Goal: Communication & Community: Answer question/provide support

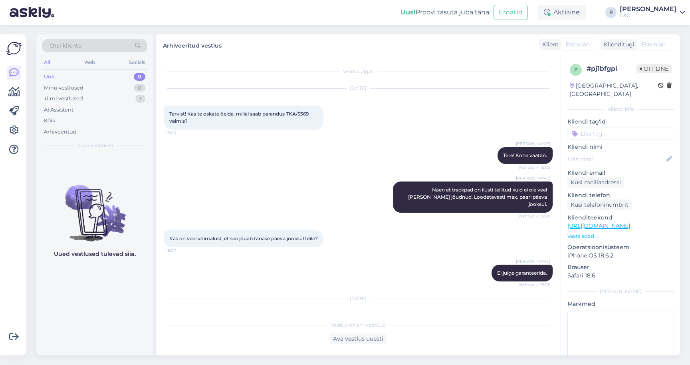
scroll to position [490, 0]
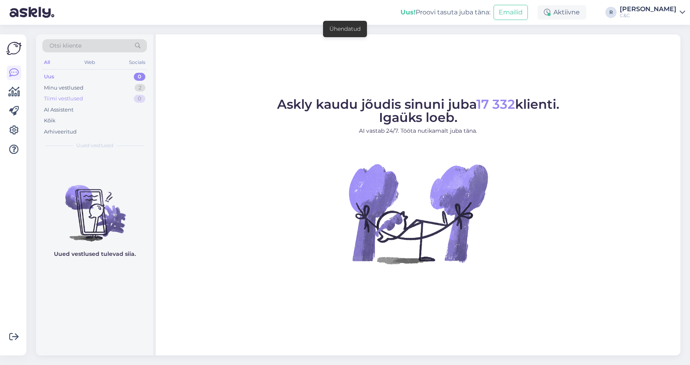
click at [114, 93] on div "Tiimi vestlused 0" at bounding box center [94, 98] width 105 height 11
click at [114, 86] on div "Minu vestlused 2" at bounding box center [94, 87] width 105 height 11
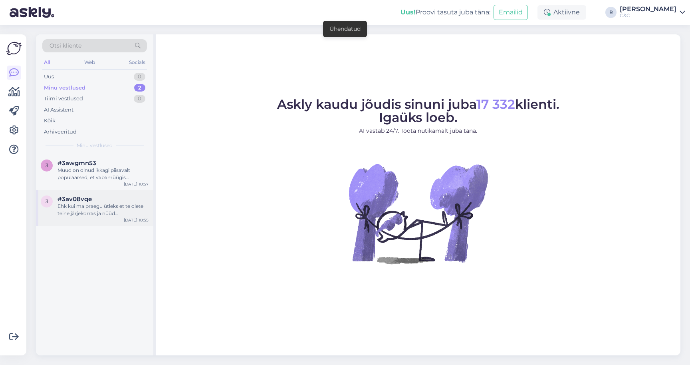
click at [82, 200] on span "#3av08vqe" at bounding box center [75, 198] width 34 height 7
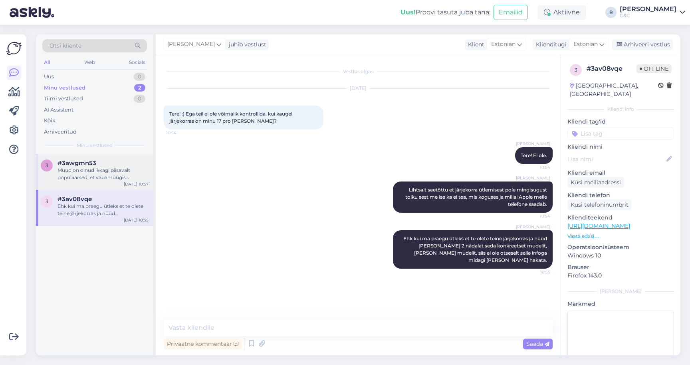
click at [87, 181] on div "3 #3awgmn53 Muud on olnud ikkagi piisavalt populaarsed, et vabamüügis [PERSON_N…" at bounding box center [94, 172] width 117 height 36
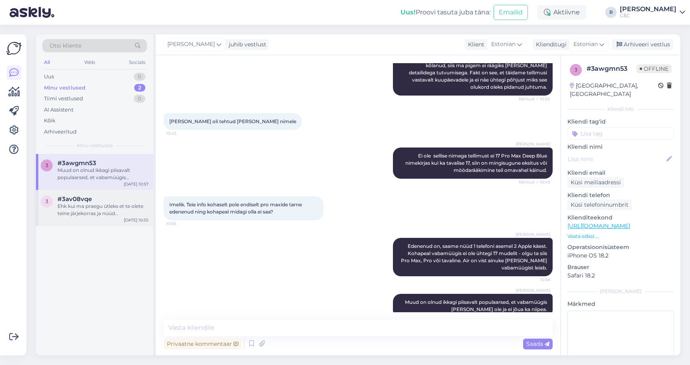
click at [86, 201] on span "#3av08vqe" at bounding box center [75, 198] width 34 height 7
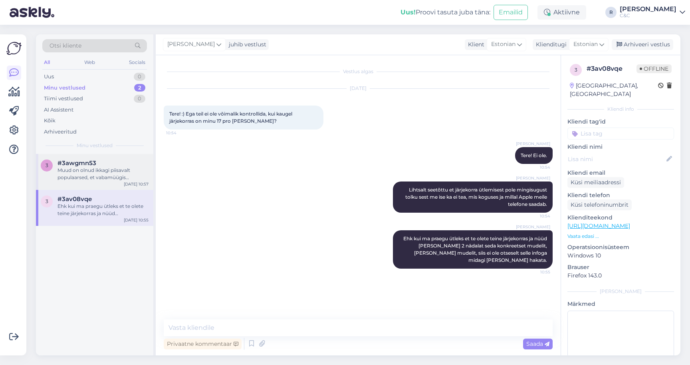
click at [110, 172] on div "Muud on olnud ikkagi piisavalt populaarsed, et vabamüügis neid ei ole ja ei jõu…" at bounding box center [103, 174] width 91 height 14
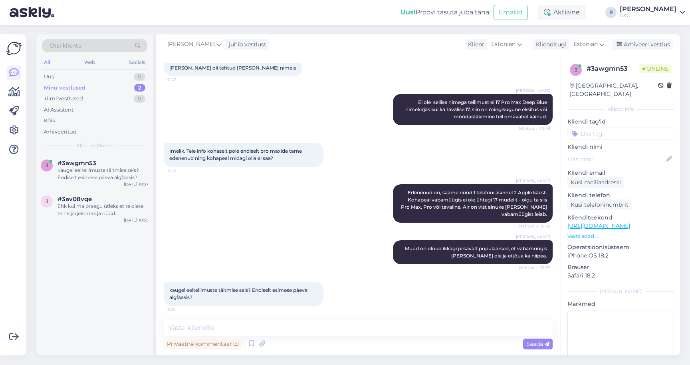
scroll to position [1401, 0]
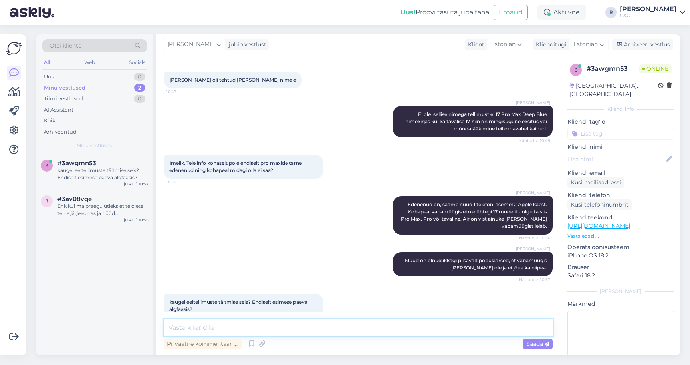
click at [298, 325] on textarea at bounding box center [358, 327] width 389 height 17
click at [295, 327] on textarea at bounding box center [358, 327] width 389 height 17
click at [254, 325] on textarea at bounding box center [358, 327] width 389 height 17
type textarea "Me teeme ja täidame :)"
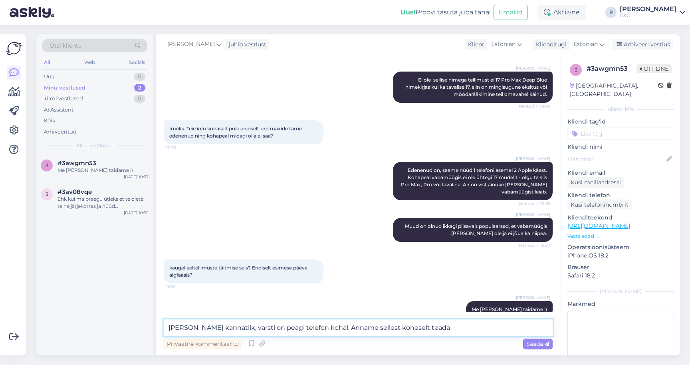
type textarea "Palun olge kannatlik, varsti on peagi telefon kohal. Anname sellest koheselt te…"
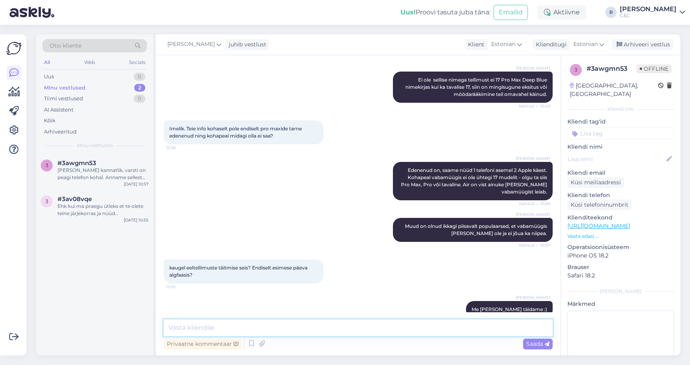
scroll to position [1477, 0]
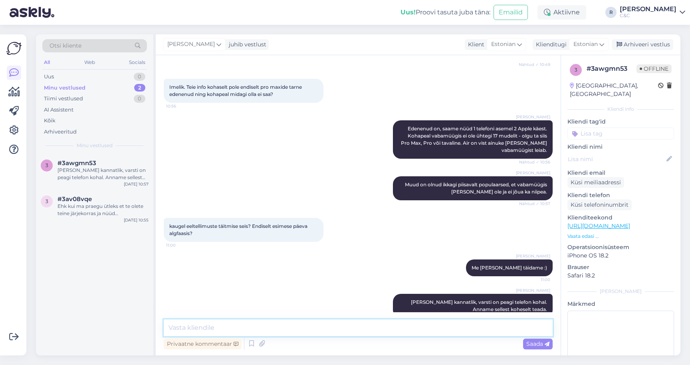
click at [319, 328] on textarea at bounding box center [358, 327] width 389 height 17
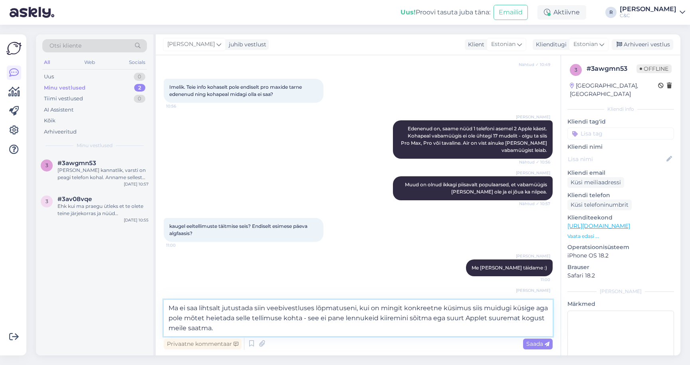
type textarea "Ma ei saa lihtsalt jutustada siin veebivestluses lõpmatuseni, kui on mingit kon…"
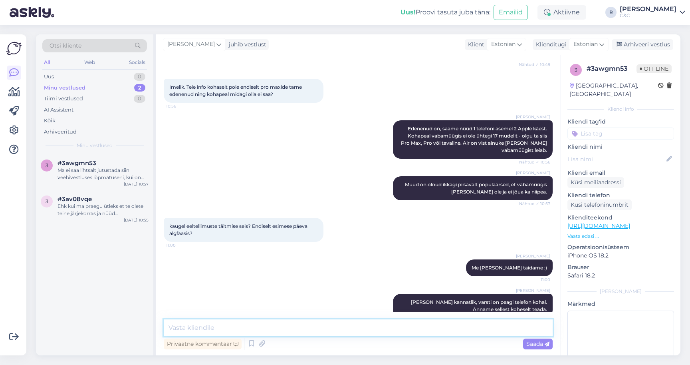
scroll to position [1560, 0]
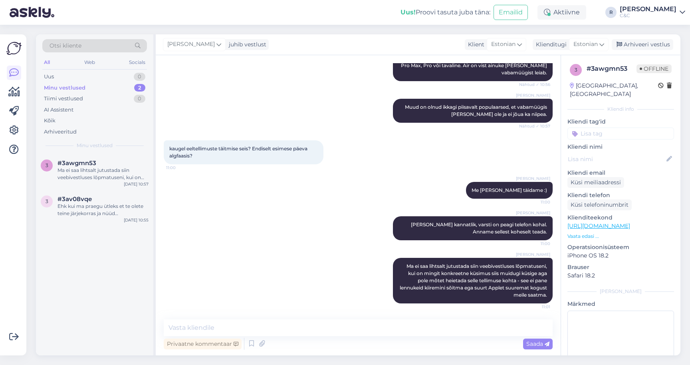
click at [291, 224] on div "Ross Palun olge kannatlik, varsti on peagi telefon kohal. Anname sellest kohese…" at bounding box center [358, 228] width 389 height 42
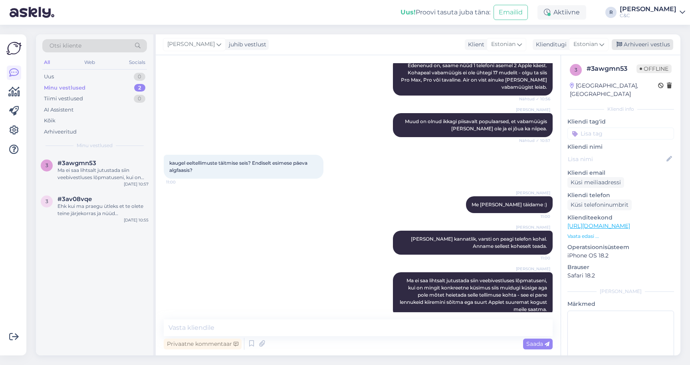
click at [642, 46] on div "Arhiveeri vestlus" at bounding box center [643, 44] width 62 height 11
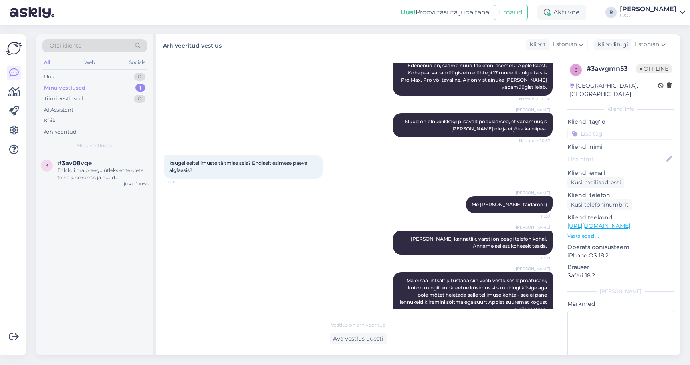
click at [237, 222] on div "Ross Palun olge kannatlik, varsti on peagi telefon kohal. Anname sellest kohese…" at bounding box center [358, 243] width 389 height 42
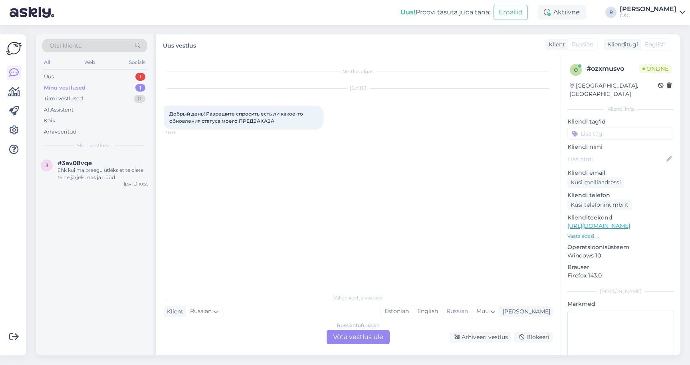
click at [355, 333] on div "Russian to Russian Võta vestlus üle" at bounding box center [358, 336] width 63 height 14
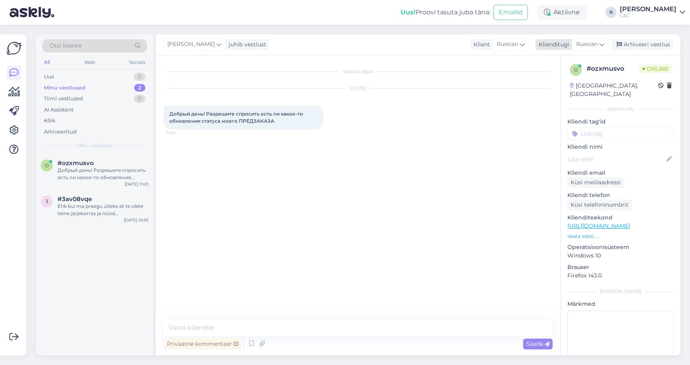
click at [605, 40] on div "Russian" at bounding box center [590, 44] width 37 height 13
type input "es"
click at [556, 87] on link "Estonian" at bounding box center [572, 92] width 88 height 13
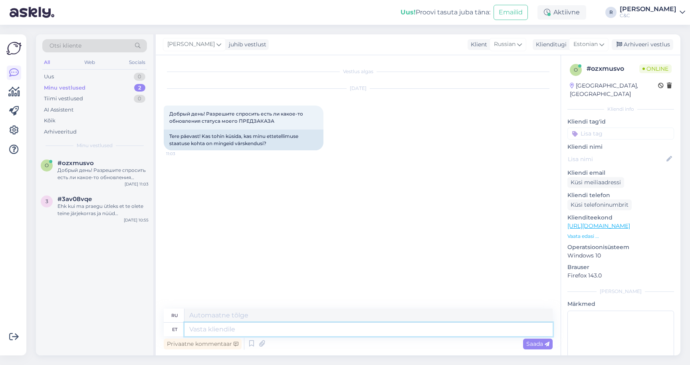
click at [224, 332] on textarea at bounding box center [369, 329] width 368 height 14
type textarea "Tere! K"
type textarea "Привет!"
type textarea "Tere! Kui te e"
type textarea "Привет! Если"
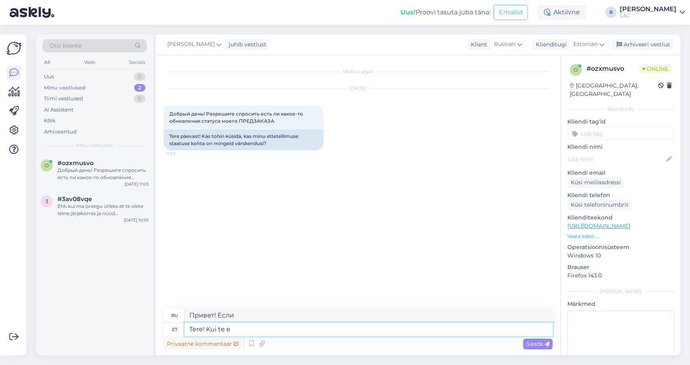
type textarea "Tere! Kui te ei"
type textarea "Привет! Если вы"
type textarea "Tere! Kui te ei ole"
type textarea "Привет! Если ты не..."
type textarea "Tere! Kui te ei ole teavitust saanu"
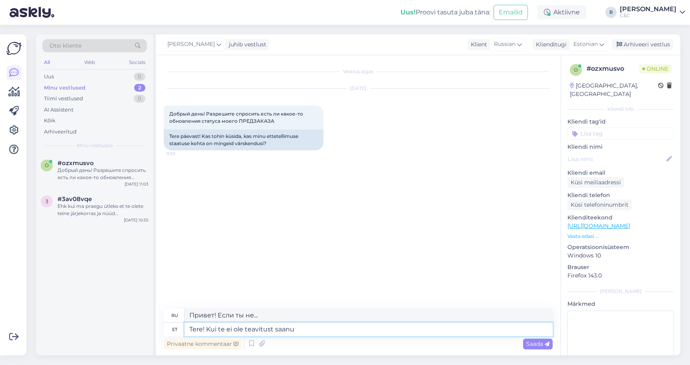
type textarea "Здравствуйте! Если вы не получили уведомление"
type textarea "Tere! Kui te ei ole teavitust saanud siis kü"
type textarea "Здравствуйте! Если вы не получили уведомление,"
type textarea "Tere! Kui te ei ole teavitust saanud siis küllap"
type textarea "Привет! Если вы ещё не получили уведомление, вероятно, оно уже пришло."
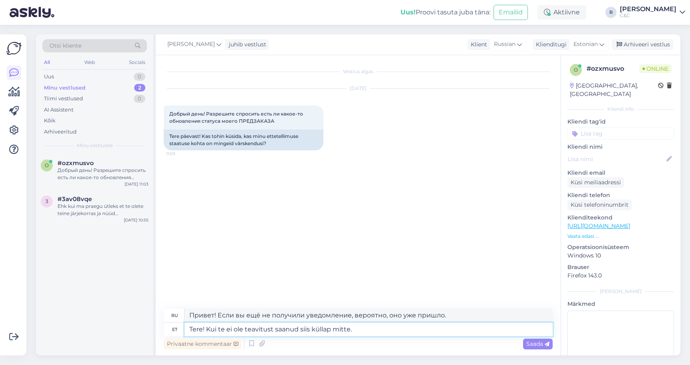
type textarea "Tere! Kui te ei ole teavitust saanud siis küllap mitte."
type textarea "Привет! Если вы не получили уведомление, вероятно, вы его не получили."
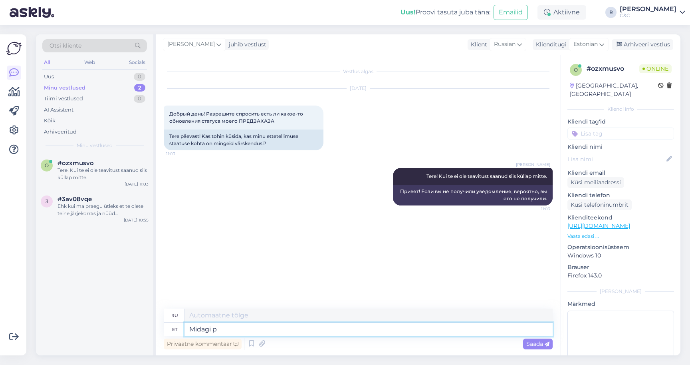
type textarea "Midagi pa"
type textarea "Что-нибудь"
type textarea "Midagi paremat k"
type textarea "Что-то лучше"
type textarea "Midagi paremat ma tei"
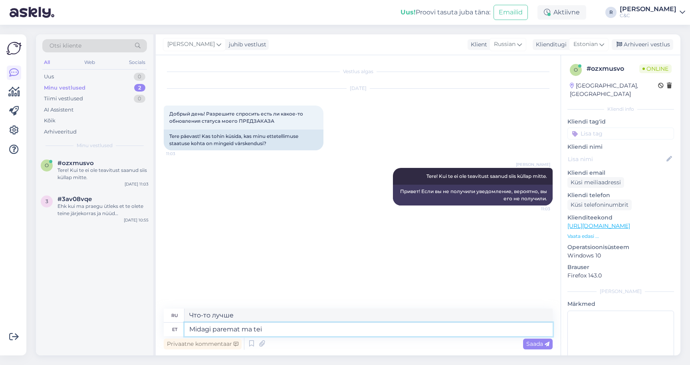
type textarea "У меня есть кое-что получше."
type textarea "Midagi paremat ma teile le"
type textarea "У меня есть для тебя кое-что получше."
type textarea "Midagi paremat ma teile öelda ei o"
type textarea "Я хочу рассказать вам кое-что получше."
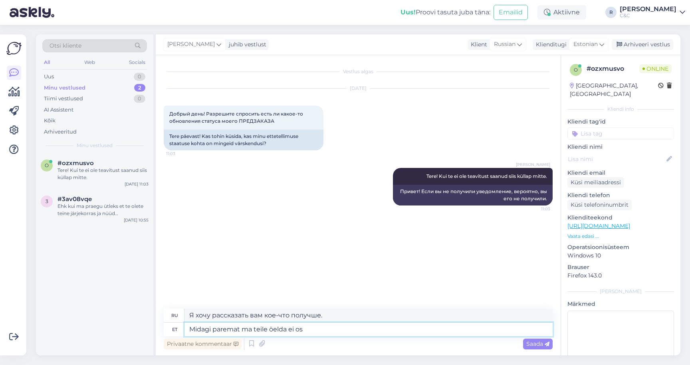
type textarea "Midagi paremat ma teile öelda ei osk"
type textarea "Мне нечего вам сказать лучшего."
type textarea "Midagi paremat ma teile öelda ei oska,"
type textarea "Я не могу сказать вам ничего лучшего,"
type textarea "Midagi paremat ma teile öelda ei oska. H"
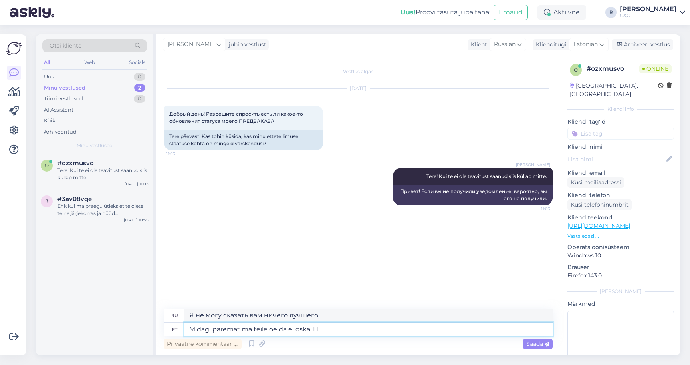
type textarea "Ничего лучшего я вам сказать не могу."
type textarea "Midagi paremat ma teile öelda ei oska. Hetkel pea"
type textarea "Я не могу сказать вам ничего лучшего. Прямо сейчас"
type textarea "Midagi paremat ma teile öelda ei oska. Hetkel peab lih"
type textarea "Я не могу сказать вам ничего лучшего. Сейчас мне нужно..."
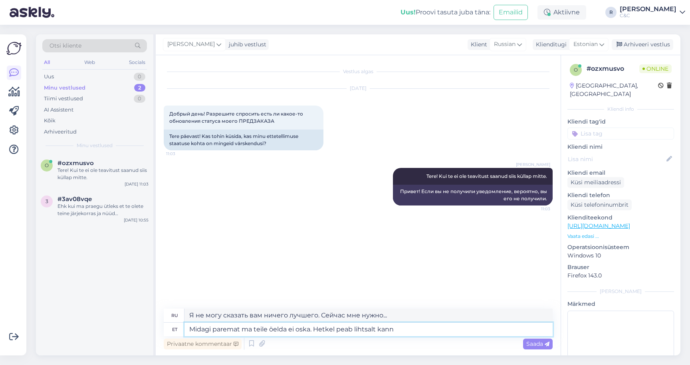
type textarea "Midagi paremat ma teile öelda ei oska. Hetkel peab lihtsalt kanna"
type textarea "Я не могу сказать вам ничего лучшего. Сейчас мне просто нужно..."
type textarea "Midagi paremat ma teile öelda ei oska. Hetkel peab lihtsalt kannatlikukl"
type textarea "Ничего лучшего я вам сказать не могу. А пока вам остаётся только набраться терп…"
type textarea "Midagi paremat ma teile öelda ei oska. Hetkel peab lihtsalt kannatlikult ootama."
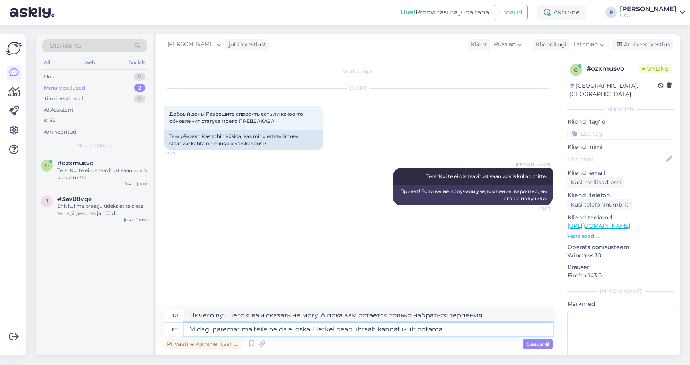
type textarea "Ничего лучшего я вам сказать не могу. А пока вам остаётся только терпеливо ждат…"
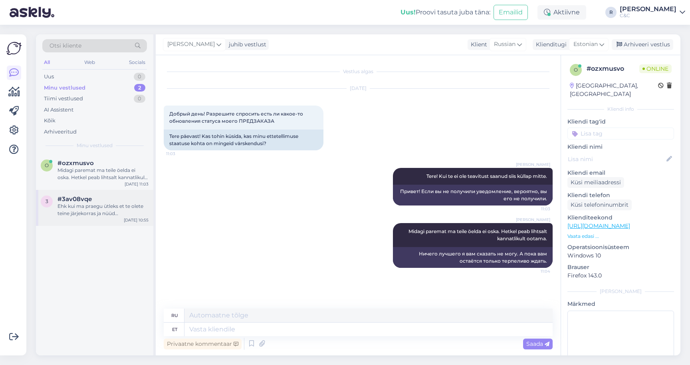
click at [106, 207] on div "Ehk kui ma praegu ütleks et te olete teine järjekorras ja nüüd ei tule 2 nädala…" at bounding box center [103, 209] width 91 height 14
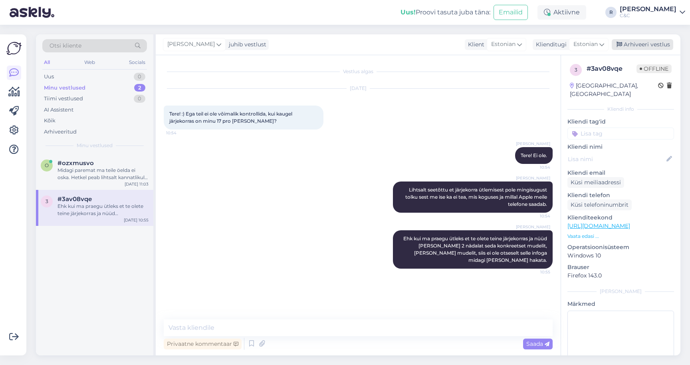
click at [647, 45] on div "Arhiveeri vestlus" at bounding box center [643, 44] width 62 height 11
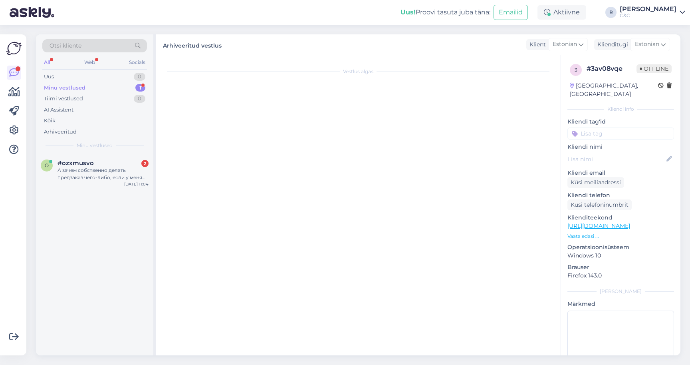
scroll to position [133, 0]
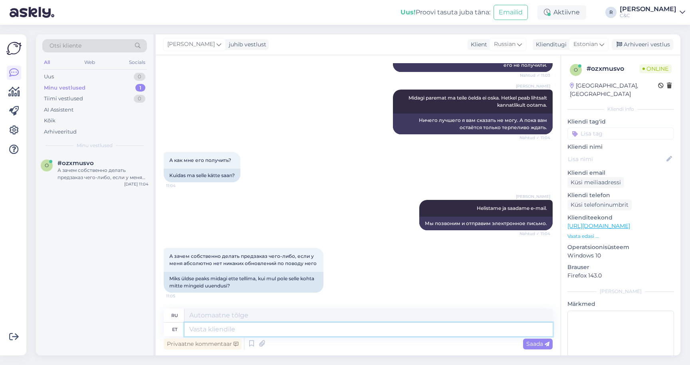
click at [301, 330] on textarea at bounding box center [369, 329] width 368 height 14
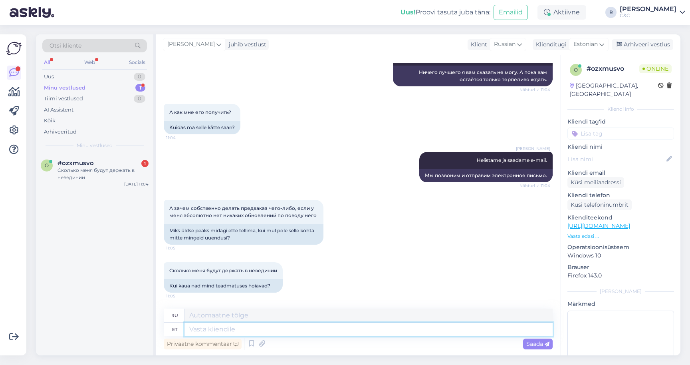
click at [262, 332] on textarea at bounding box center [369, 329] width 368 height 14
type textarea "Teadmine o"
type textarea "Знание"
type textarea "Teadmine oli es"
type textarea "Знание было"
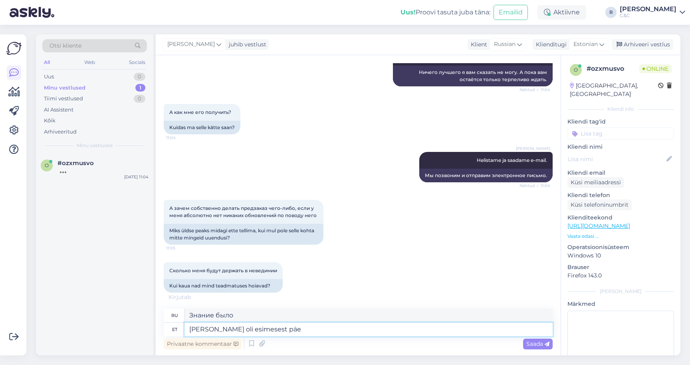
type textarea "Teadmine oli esimesest päev"
type textarea "Знание было с самого начала"
type textarea "Teadmine oli esimesest päevast ol"
type textarea "Знания были с самого первого дня."
type textarea "Teadmine oli esimesest päevast olemas - te e"
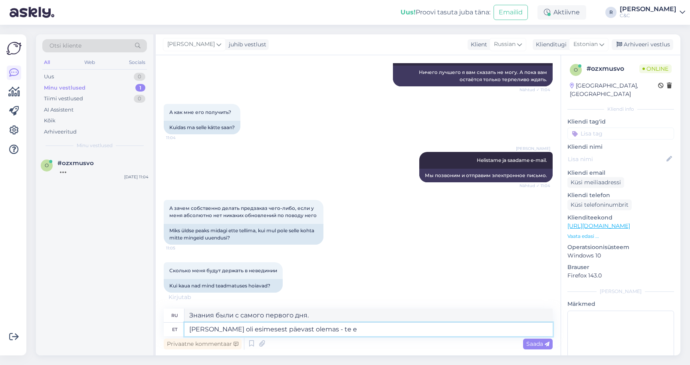
type textarea "Знания были с самого первого дня - вы"
type textarea "Teadmine oli esimesest päevast olemas - te eeltellite, te"
type textarea "Знание было с самого первого дня — вы делаете предварительный заказ,"
type textarea "Teadmine oli esimesest päevast olemas - te eeltellite, t"
type textarea "Знание было с самого первого дня — вы делаете предварительный заказ, вы"
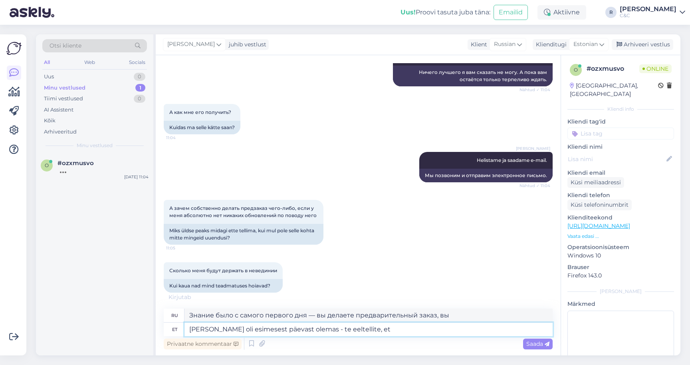
type textarea "Teadmine oli esimesest päevast olemas - te eeltellite, et"
type textarea "Знание было с самого первого дня — вы делаете предварительный заказ,"
type textarea "Teadmine oli esimesest päevast olemas - te eeltellite, et saak"
type textarea "Знание было с самого первого дня - вы делаете предварительный заказ"
type textarea "Teadmine oli esimesest päevast olemas - te eeltellite, et saaksite toote"
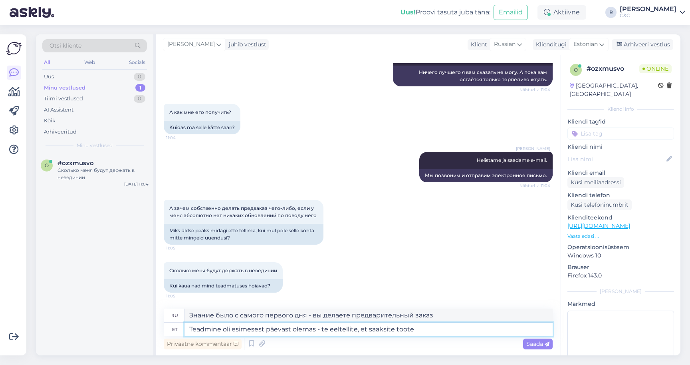
type textarea "Знания были с самого первого дня — вы делаете предварительный заказ, чтобы имет…"
type textarea "Teadmine oli esimesest päevast olemas - te eeltellite, et saaksite toote e"
type textarea "Знание было с самого первого дня: вы делаете предварительный заказ, чтобы получ…"
type textarea "Teadmine oli esimesest päevast olemas - te eeltellite, et saaksite toote enne s…"
type textarea "Знание было с самого первого дня — вы делаете предварительный заказ, чтобы полу…"
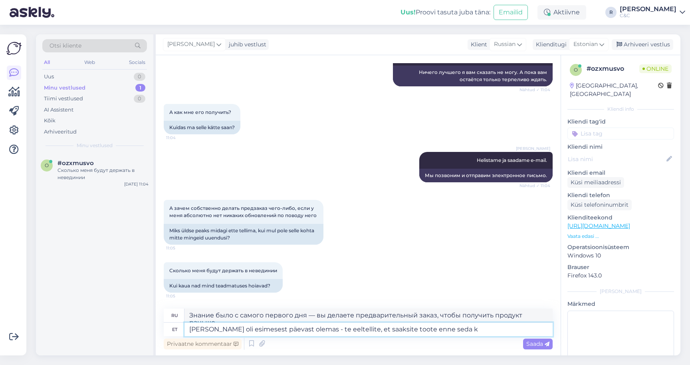
type textarea "Teadmine oli esimesest päevast olemas - te eeltellite, et saaksite toote enne s…"
type textarea "Знание было с самого первого дня — вы делаете предварительный заказ, чтобы полу…"
type textarea "Teadmine oli esimesest päevast olemas - te eeltellite, et saaksite toote enne s…"
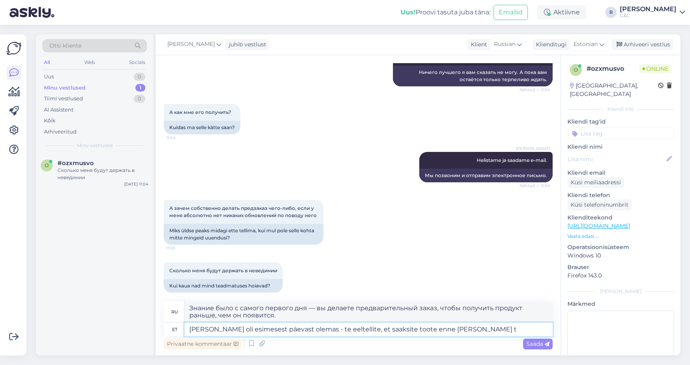
type textarea "Знание было с самого первого дня: вы делаете предварительный заказ, чтобы получ…"
type textarea "Teadmine oli esimesest päevast olemas - te eeltellite, et saaksite toote enne s…"
type textarea "Знание было с самого первого дня — вы делаете предварительный заказ, чтобы полу…"
type textarea "Teadmine oli esimesest päevast olemas - te eeltellite, et saaksite toote enne s…"
type textarea "Знание было с самого первого дня — вы делаете предварительный заказ, чтобы полу…"
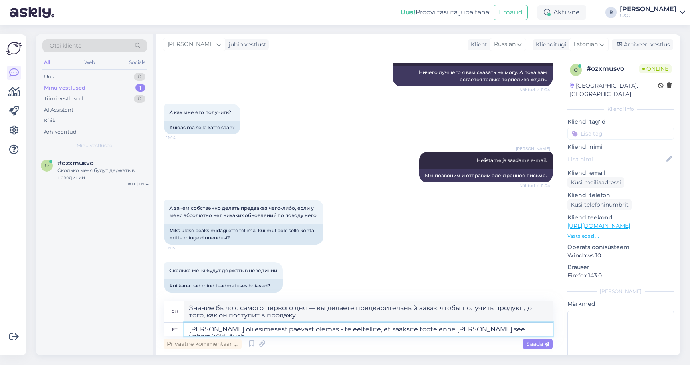
type textarea "Teadmine oli esimesest päevast olemas - te eeltellite, et saaksite toote enne s…"
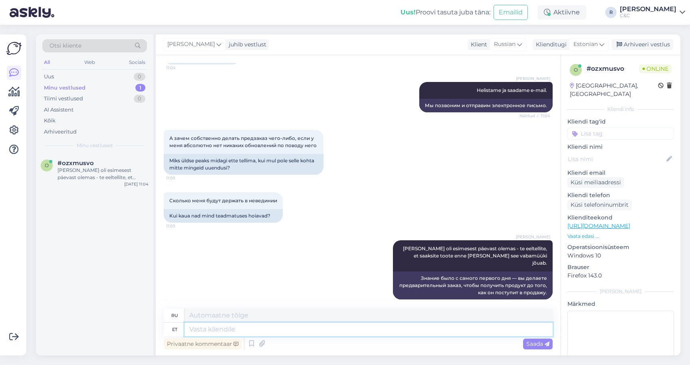
scroll to position [251, 0]
click at [230, 334] on textarea at bounding box center [369, 329] width 368 height 14
click at [238, 328] on textarea at bounding box center [369, 329] width 368 height 14
type textarea "Meil ei"
type textarea "Мы"
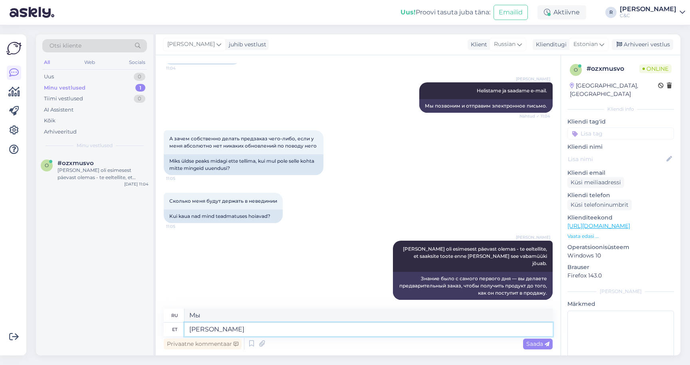
type textarea "Meil ei o"
type textarea "Мы не"
type textarea "Meil ei ole kon"
type textarea "У нас нет"
type textarea "Meil ei ole konkreetseid k"
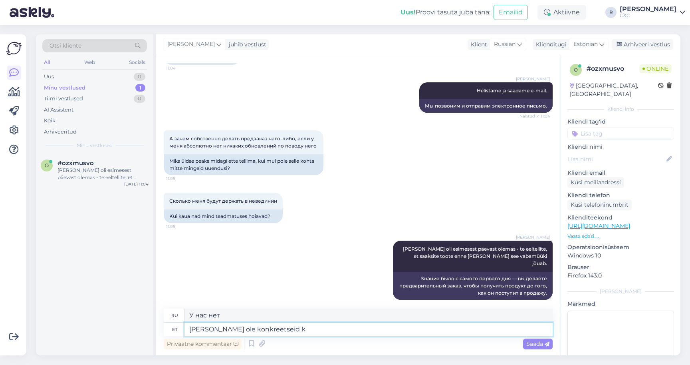
type textarea "У нас нет конкретных"
type textarea "Meil ei ole konkreetseid tarneaegu se"
type textarea "У нас нет конкретных сроков доставки."
type textarea "Meil ei ole konkreetseid tarneaegu sest me e"
type textarea "У нас нет конкретных сроков доставки, потому что"
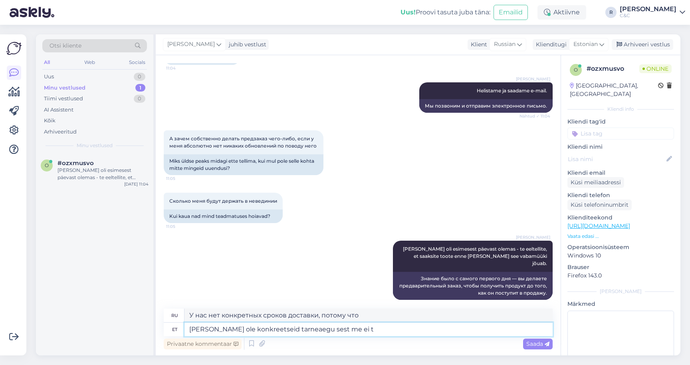
type textarea "Meil ei ole konkreetseid tarneaegu sest me ei te"
type textarea "У нас нет конкретных сроков доставки, потому что мы не"
type textarea "Meil ei ole konkreetseid tarneaegu sest me ei tea"
type textarea "У нас нет конкретных сроков доставки, потому что мы"
type textarea "Meil ei ole konkreetseid tarneaegu sest me ei tea kui"
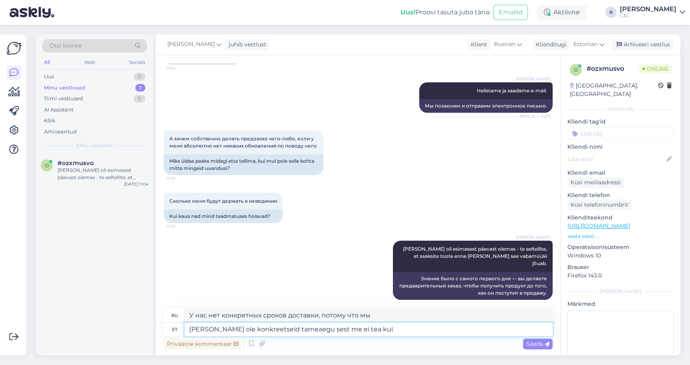
type textarea "У нас нет конкретных сроков доставки, потому что мы не знаем"
type textarea "Meil ei ole konkreetseid tarneaegu sest me ei tea kui pal"
type textarea "У нас нет конкретных сроков доставки, потому что мы не знаем, когда"
type textarea "Meil ei ole konkreetseid tarneaegu sest me ei tea kui palju App"
type textarea "У нас нет конкретных сроков доставки, потому что мы не знаем, сколько"
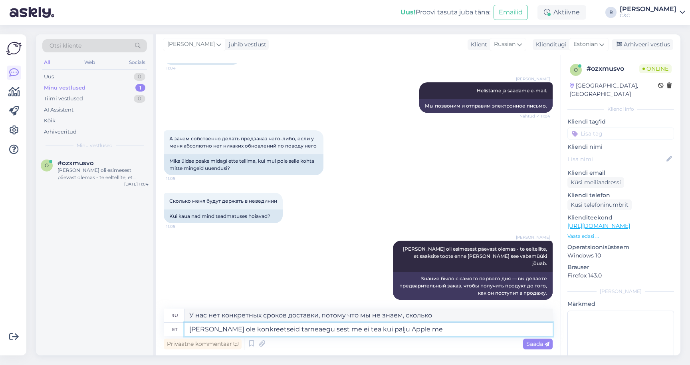
type textarea "Meil ei ole konkreetseid tarneaegu sest me ei tea kui palju Apple mei"
type textarea "У нас нет конкретных сроков доставки, потому что мы не знаем, сколько стоит App…"
type textarea "Meil ei ole konkreetseid tarneaegu sest me ei tea kui palju Apple meile to"
type textarea "У нас нет конкретных сроков доставки, поскольку мы не знаем, какую цену возьмет…"
type textarea "Meil ei ole konkreetseid tarneaegu sest me ei tea kui palju Apple meile tooteid…"
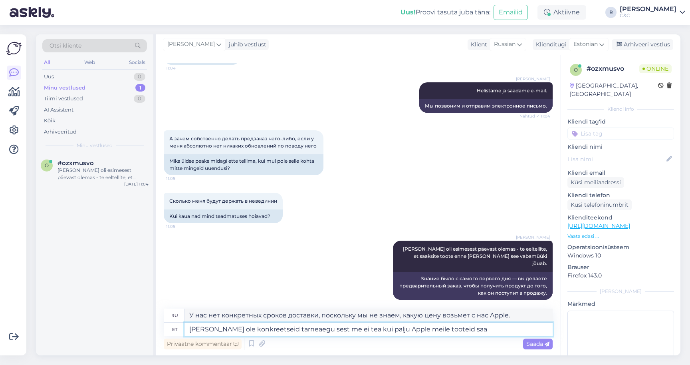
type textarea "У нас нет конкретных сроков доставки, поскольку мы не знаем, сколько продуктов …"
type textarea "Meil ei ole konkreetseid tarneaegu sest me ei tea kui palju Apple meile tooteid…"
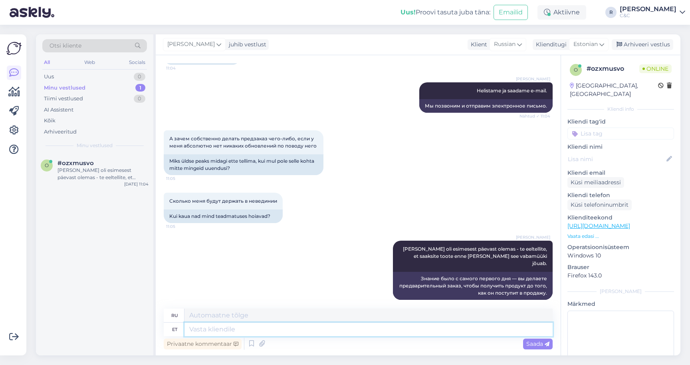
scroll to position [313, 0]
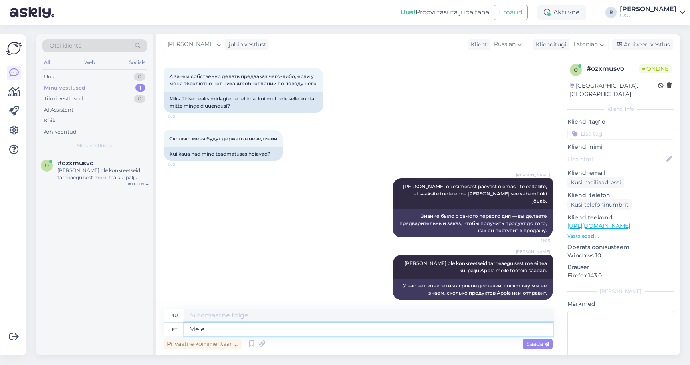
type textarea "Me ei"
type textarea "Мы"
type textarea "Me ei saa"
type textarea "Мы не"
type textarea "Me ei saa s"
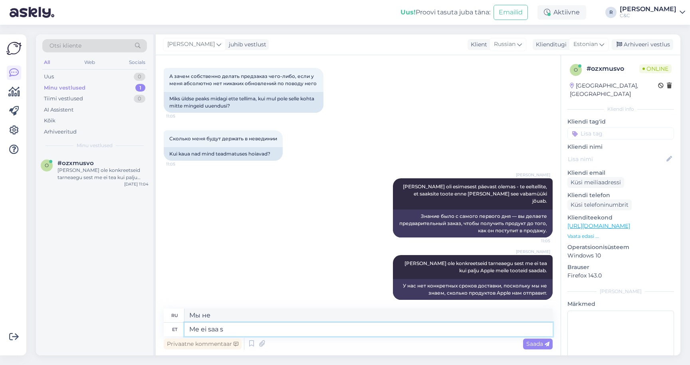
type textarea "Мы не можем"
type textarea "Me ei saa seda o"
type textarea "Мы не можем этого сделать."
type textarea "Me ei saa seda otsustada"
type textarea "Мы не можем этого решить."
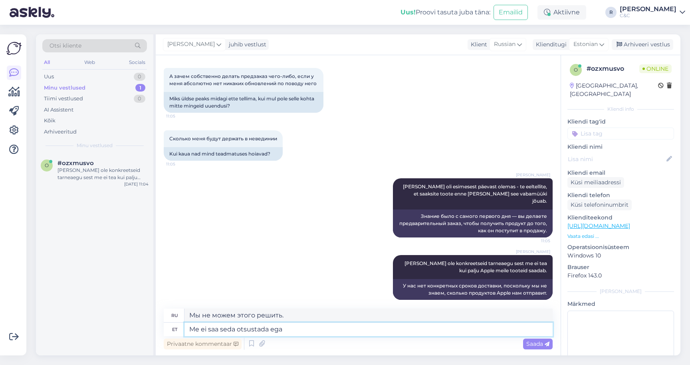
type textarea "Me ei saa seda otsustada ega"
type textarea "Мы не можем решить, что или"
type textarea "Me ei saa seda otsustada ega kuidagi prots"
type textarea "Мы не можем решить это или что-то еще."
type textarea "Me ei saa seda otsustada ega kuidagi protsessi kiire"
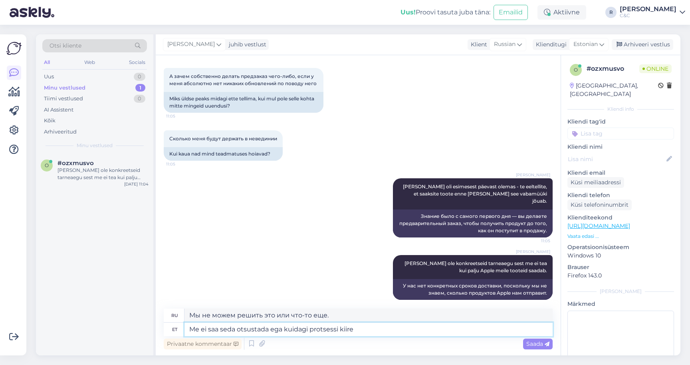
type textarea "Мы не можем каким-либо образом решить этот вопрос или этот процесс."
type textarea "Me ei saa seda otsustada ega kuidagi protsessi kiirendada."
type textarea "Мы не можем решить этот вопрос или каким-либо образом ускорить этот процесс."
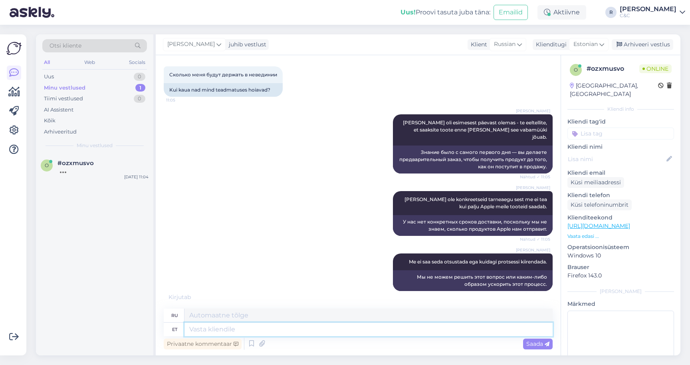
scroll to position [377, 0]
type textarea "Kui tei"
type textarea "Если"
type textarea "Kui teile se"
type textarea "Если ты"
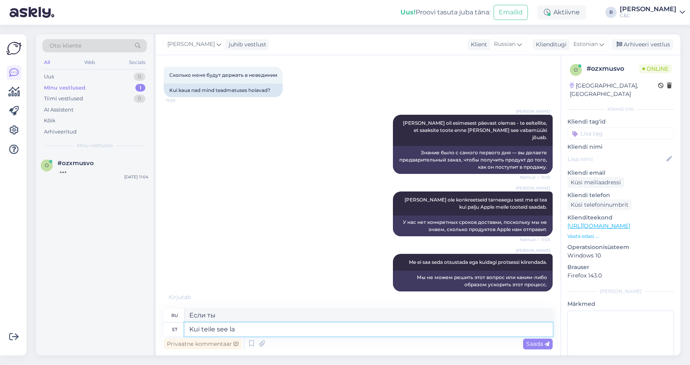
type textarea "Kui teile see lah"
type textarea "Если тебе это нравится"
type textarea "Kui teile see lahendus ei so"
type textarea "Если вам нравится это решение"
type textarea "Kui teile see lahendus ei sobi"
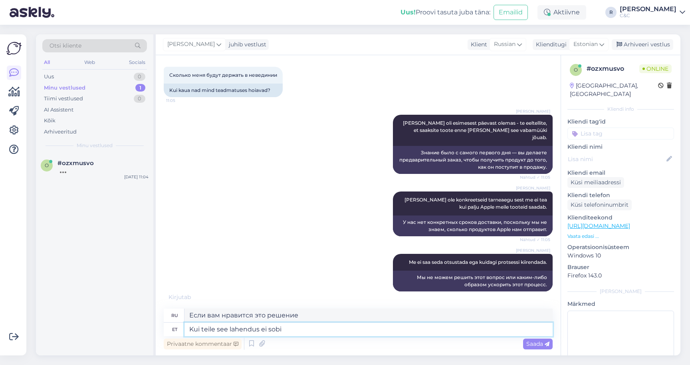
type textarea "Если это решение вам не подходит"
type textarea "Kui teile see lahendus ei sobi siis te saa"
type textarea "Если это решение вам не подходит, то вы"
type textarea "Kui teile see lahendus ei sobi siis te saate alat"
type textarea "Если это решение вам не подходит, вы можете"
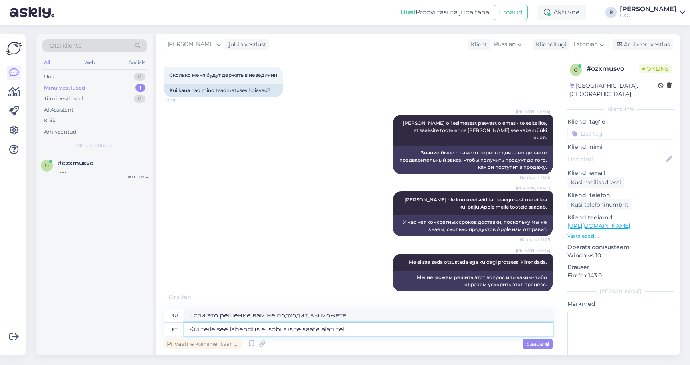
type textarea "Kui teile see lahendus ei sobi siis te saate alati tell"
type textarea "Если это решение вам не подходит, вы всегда можете"
type textarea "Kui teile see lahendus ei sobi siis te saate alati tellimuse tüh"
type textarea "Если это решение вам не подходит, вы всегда можете заказать"
type textarea "Kui teile see lahendus ei sobi siis te saate alati tellimuse tühistada, selle"
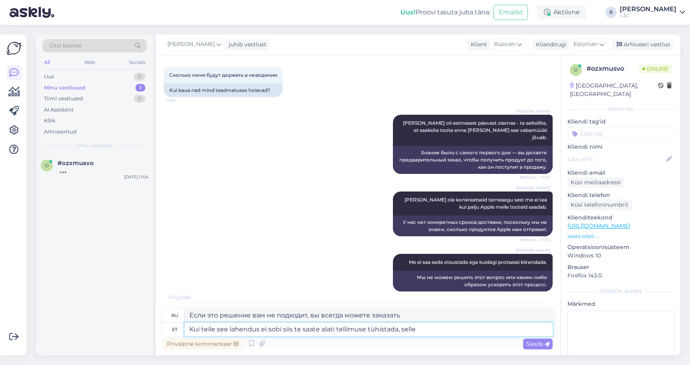
type textarea "Если это решение вас не устраивает, вы всегда можете отменить заказ,"
type textarea "Kui teile see lahendus ei sobi siis te saate alati tellimuse tühistada, selle j…"
type textarea "Если это решение вас не устраивает, вы всегда можете отменить заказ, для этого"
type textarea "Kui teile see lahendus ei sobi siis te saate alati tellimuse tühistada, selle j…"
type textarea "Если это решение вас не устраивает, вы всегда можете отменить заказ, для этого …"
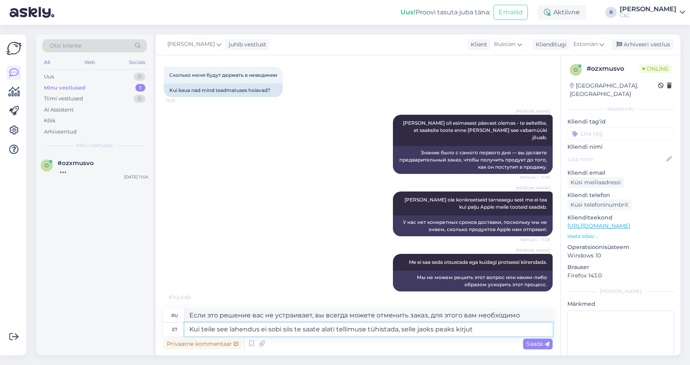
scroll to position [368, 0]
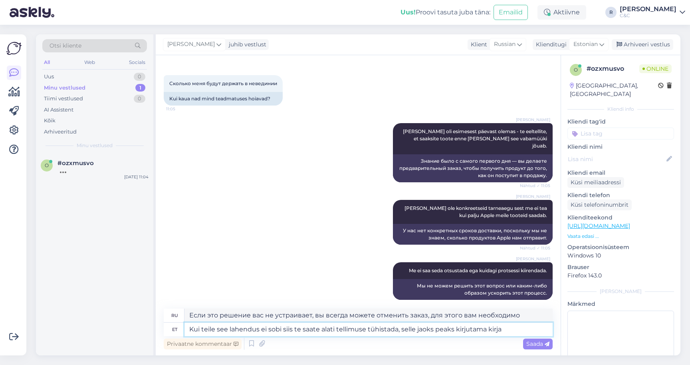
type textarea "Kui teile see lahendus ei sobi siis te saate alati tellimuse tühistada, selle j…"
type textarea "Если это решение вас не устраивает, вы всегда можете отменить заказ, для этого …"
type textarea "Kui teile see lahendus ei sobi siis te saate alati tellimuse tühistada, selle j…"
type textarea "Если это решение вас не устраивает, вы всегда можете отменить заказ, но сделать…"
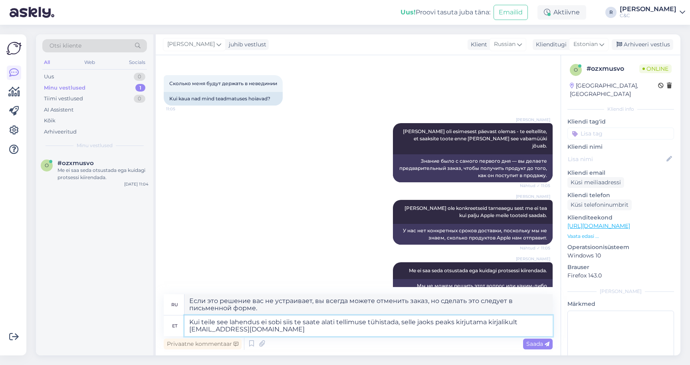
type textarea "Kui teile see lahendus ei sobi siis te saate alati tellimuse tühistada, selle j…"
type textarea "Если это решение вас не устраивает, вы всегда можете отменить свой заказ, напис…"
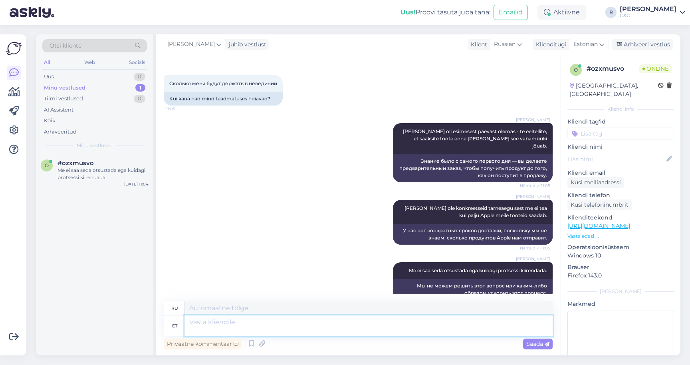
scroll to position [438, 0]
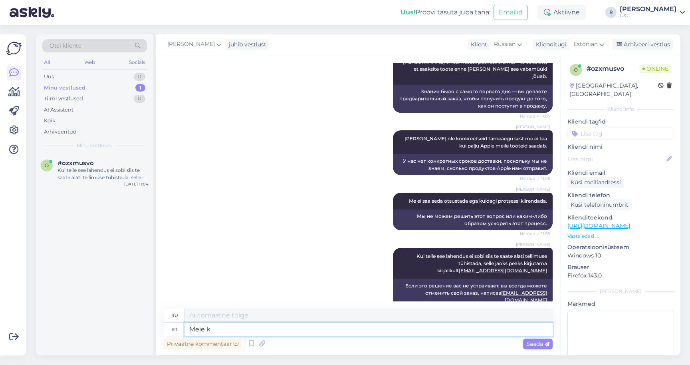
type textarea "Meie ke"
type textarea "Наш"
type textarea "Meie kedagi sunni"
type textarea "Наш кто-то"
type textarea "Meie kedagi sunniviisiliselt kin"
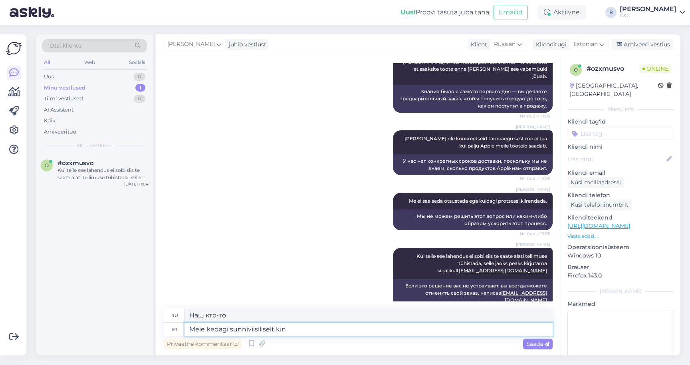
type textarea "Мы заставляем кого-то"
type textarea "Meie kedagi sunniviisiliselt kinni ei"
type textarea "Мы насильно задерживаем кого-то"
type textarea "Meie kedagi sunniviisiliselt kinni ei hoi"
type textarea "Мы никого не задерживаем принудительно."
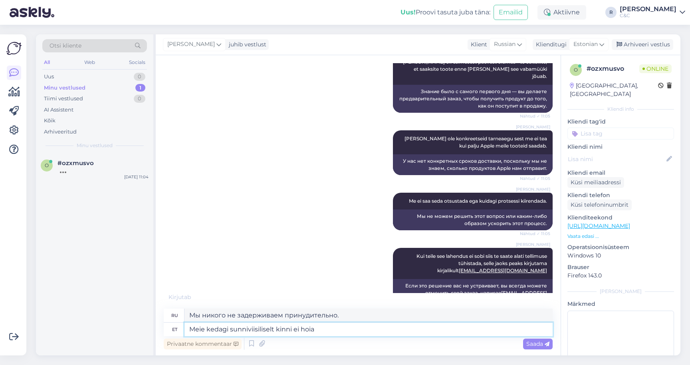
type textarea "Meie kedagi sunniviisiliselt kinni ei hoia."
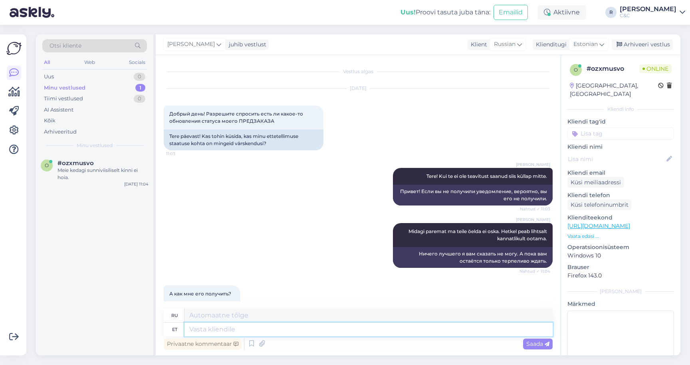
scroll to position [0, 0]
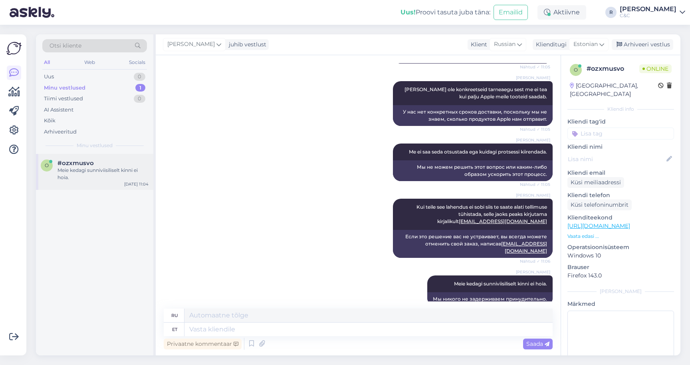
click at [90, 161] on span "#ozxmusvo" at bounding box center [76, 162] width 36 height 7
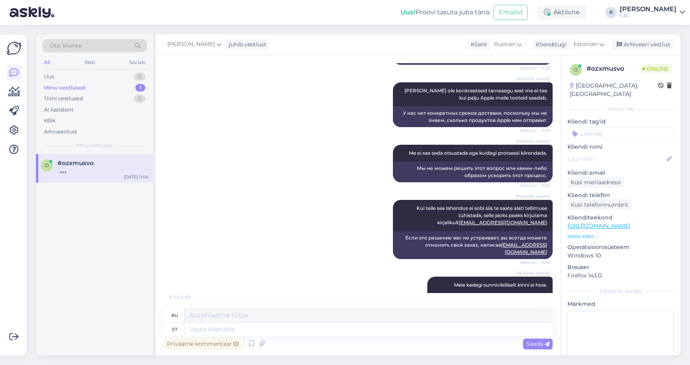
scroll to position [534, 0]
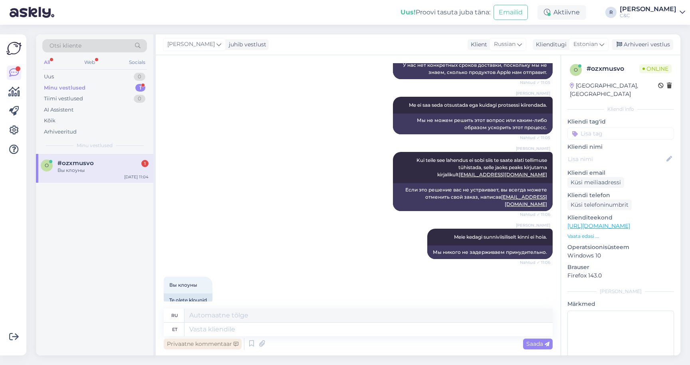
click at [229, 338] on div "Privaatne kommentaar" at bounding box center [203, 343] width 78 height 11
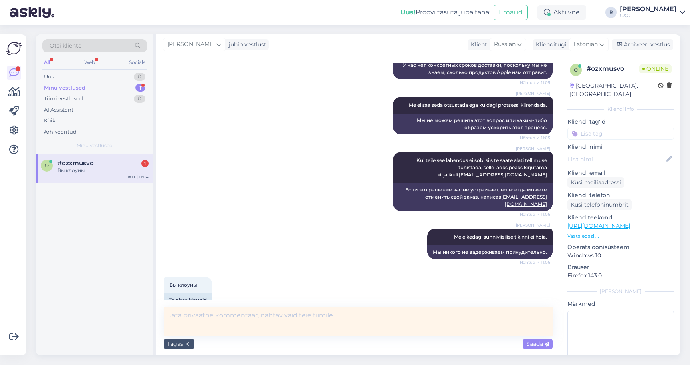
click at [230, 333] on textarea at bounding box center [358, 321] width 389 height 29
click at [189, 343] on icon at bounding box center [189, 343] width 4 height 5
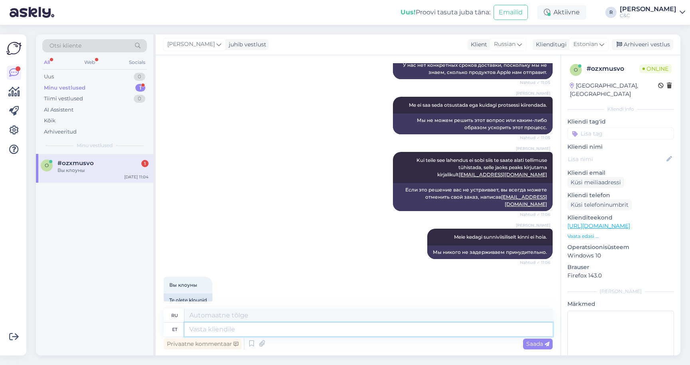
click at [205, 335] on textarea at bounding box center [369, 329] width 368 height 14
type textarea "Selge,"
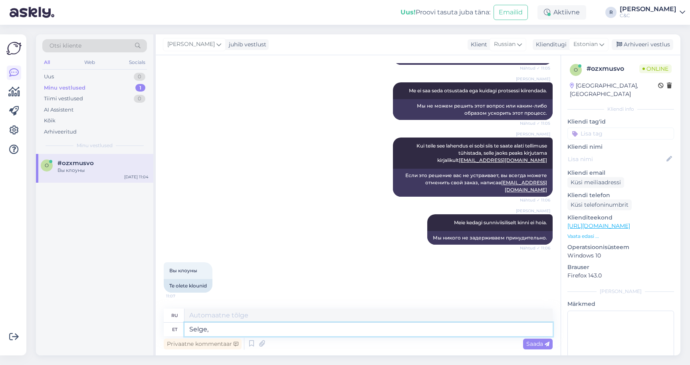
type textarea "Прозрачный,"
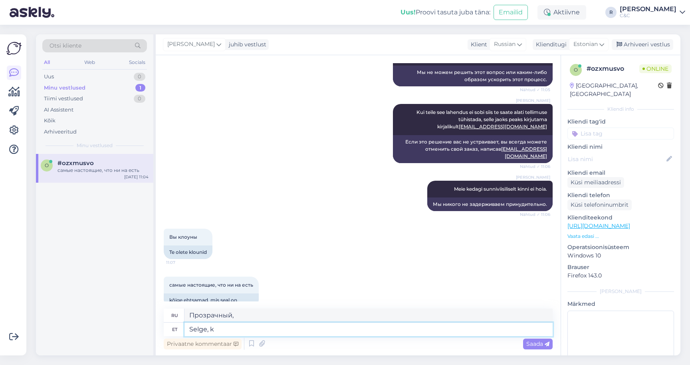
type textarea "Selge, ku"
type textarea "Katsuge ra"
type textarea "Попробуй это"
type textarea "Katsuge rahuneda, see o"
type textarea "Попытайтесь успокоиться,"
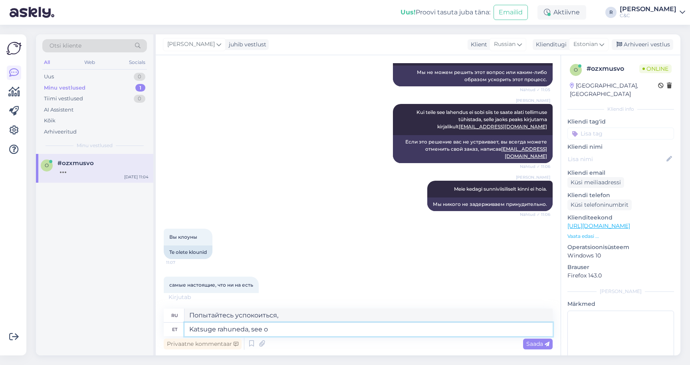
type textarea "Katsuge rahuneda, see on"
type textarea "Попробуй успокоиться, это"
type textarea "Katsuge rahuneda, see on kõ"
type textarea "Постарайся успокоиться, это"
type textarea "Katsuge rahuneda, see on kõigest"
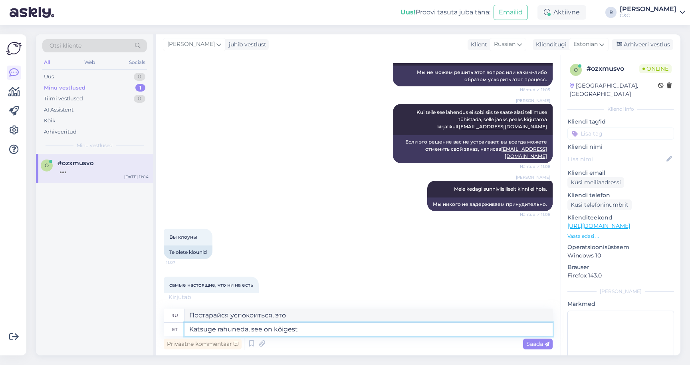
type textarea "Попытайтесь успокоиться, вот и все."
type textarea "Katsuge rahuneda, see on kõigest telefon."
type textarea "Постарайтесь успокоиться, это всего лишь телефонный звонок."
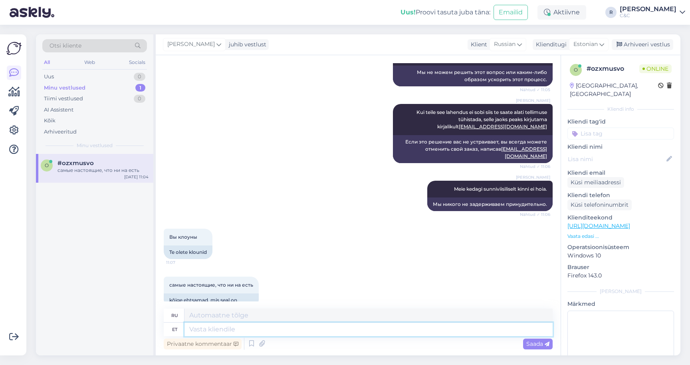
scroll to position [637, 0]
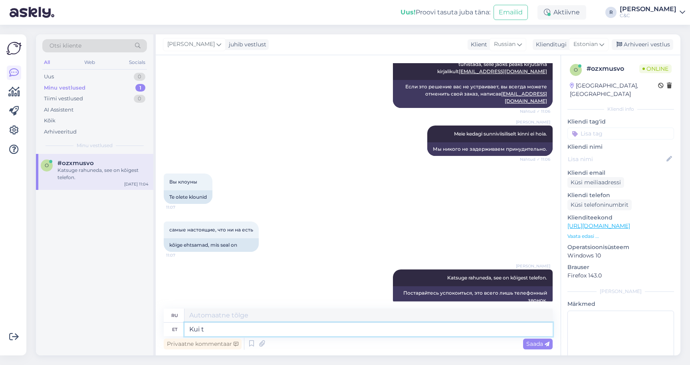
type textarea "Kui te"
type textarea "Если"
type textarea "Kui te"
type textarea "Если ты"
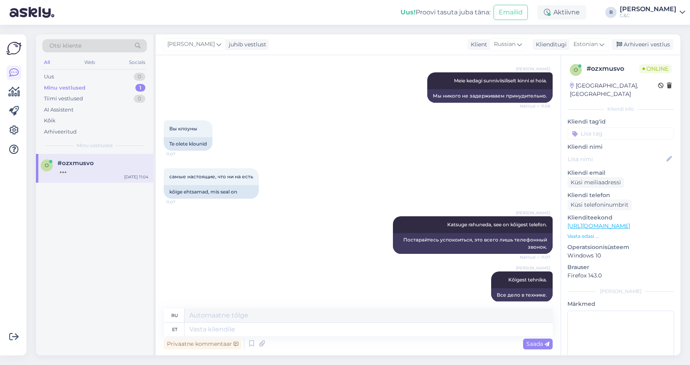
scroll to position [685, 0]
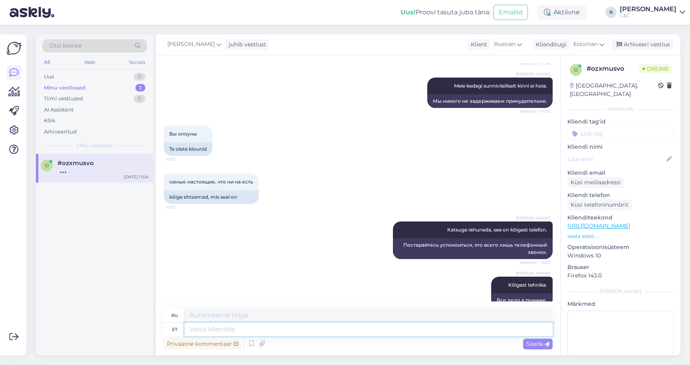
click at [274, 335] on textarea at bounding box center [369, 329] width 368 height 14
click at [236, 329] on textarea at bounding box center [369, 329] width 368 height 14
click at [345, 337] on div "Privaatne kommentaar Saada" at bounding box center [358, 343] width 389 height 15
click at [345, 334] on textarea at bounding box center [369, 329] width 368 height 14
click at [420, 333] on textarea at bounding box center [369, 329] width 368 height 14
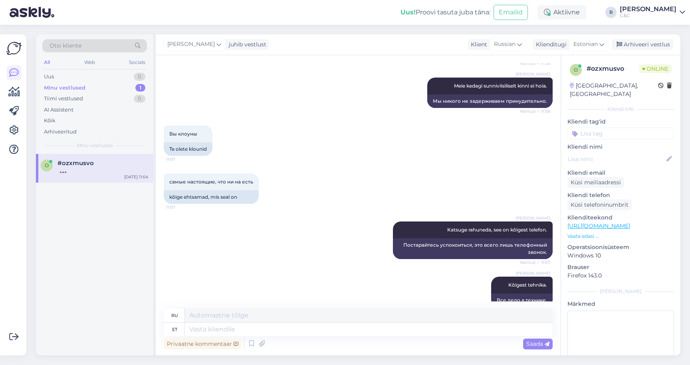
click at [100, 165] on div "#ozxmusvo" at bounding box center [103, 162] width 91 height 7
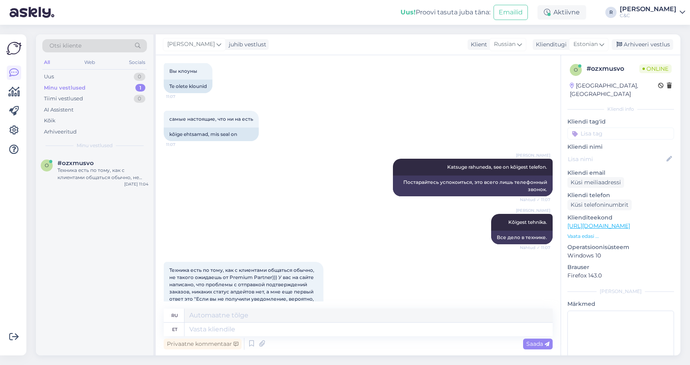
scroll to position [812, 0]
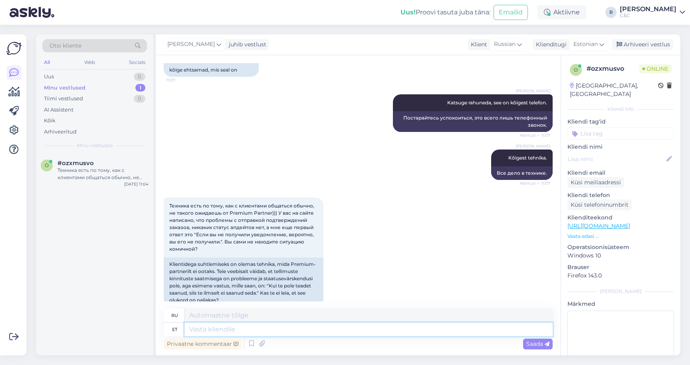
click at [252, 331] on textarea at bounding box center [369, 329] width 368 height 14
click at [252, 328] on textarea at bounding box center [369, 329] width 368 height 14
click at [250, 329] on textarea at bounding box center [369, 329] width 368 height 14
click at [244, 333] on textarea at bounding box center [369, 329] width 368 height 14
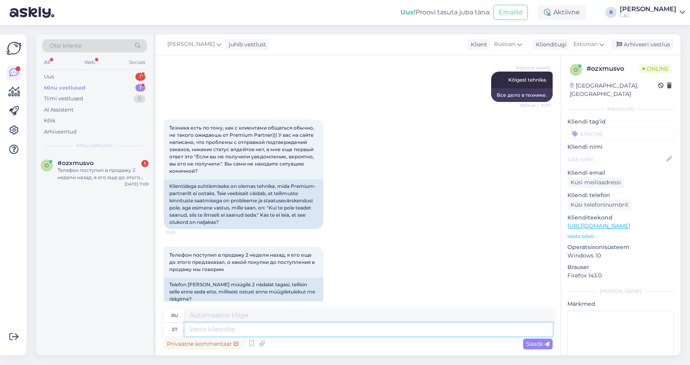
click at [253, 331] on textarea at bounding box center [369, 329] width 368 height 14
click at [253, 332] on textarea at bounding box center [369, 329] width 368 height 14
click at [244, 335] on textarea at bounding box center [369, 329] width 368 height 14
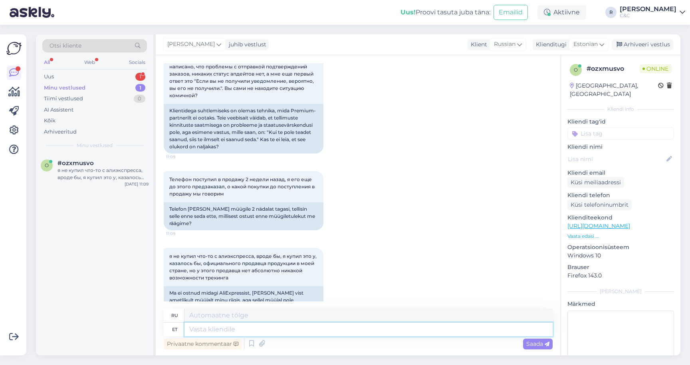
click at [268, 330] on textarea at bounding box center [369, 329] width 368 height 14
click at [248, 328] on textarea at bounding box center [369, 329] width 368 height 14
click at [238, 339] on div "Privaatne kommentaar" at bounding box center [203, 343] width 78 height 11
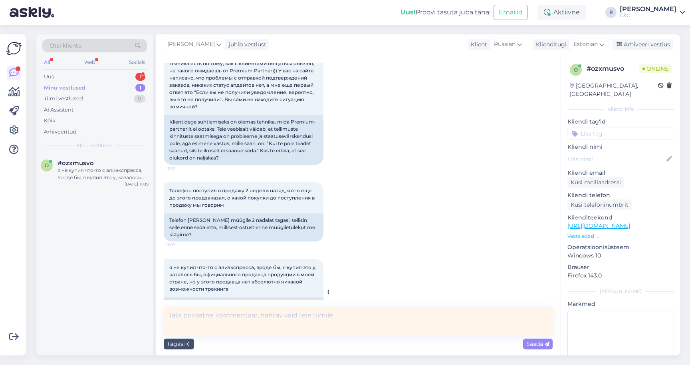
scroll to position [954, 0]
click at [189, 345] on icon at bounding box center [189, 343] width 4 height 5
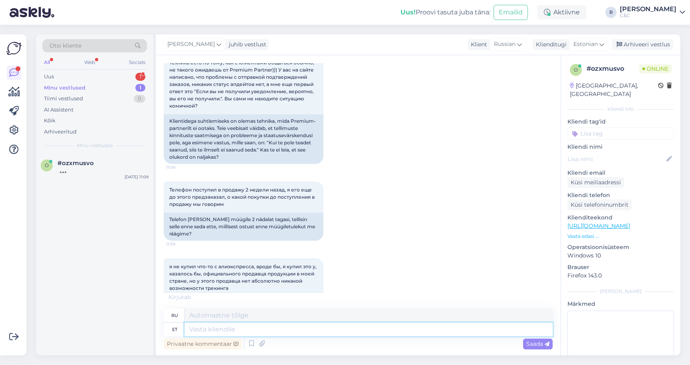
click at [216, 329] on textarea at bounding box center [369, 329] width 368 height 14
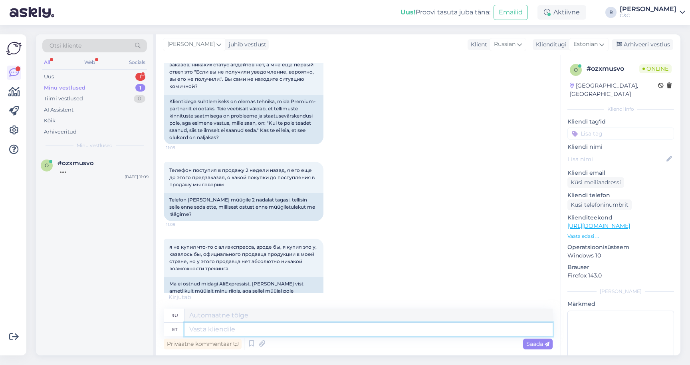
scroll to position [973, 0]
click at [125, 74] on div "Uus 1" at bounding box center [94, 76] width 105 height 11
click at [90, 176] on div "Teie kodulehe logistika o. Ikka “tule eile meile “tasemel!" at bounding box center [103, 174] width 91 height 14
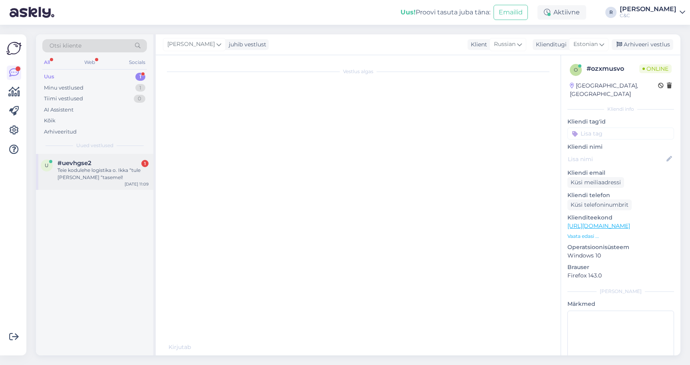
scroll to position [0, 0]
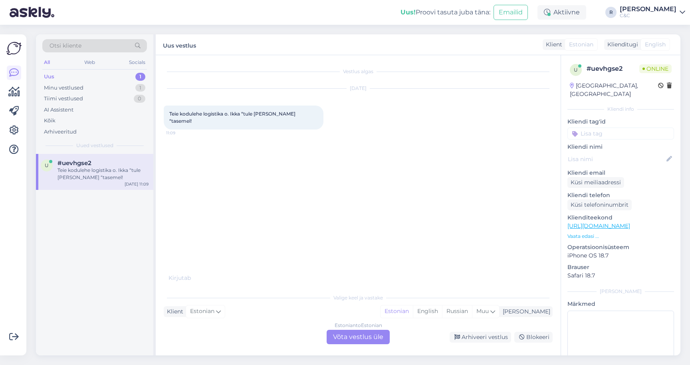
click at [350, 334] on div "Estonian to Estonian Võta vestlus üle" at bounding box center [358, 336] width 63 height 14
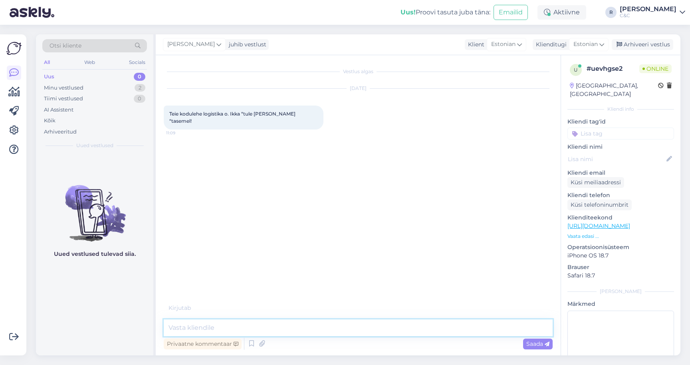
click at [316, 327] on textarea at bounding box center [358, 327] width 389 height 17
click at [123, 85] on div "Minu vestlused 2" at bounding box center [94, 87] width 105 height 11
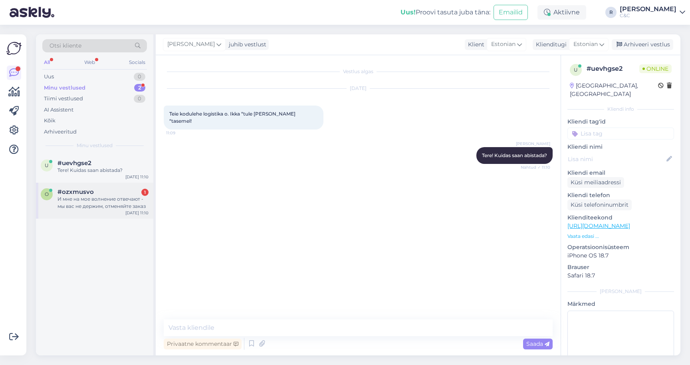
click at [111, 192] on div "#ozxmusvo 1" at bounding box center [103, 191] width 91 height 7
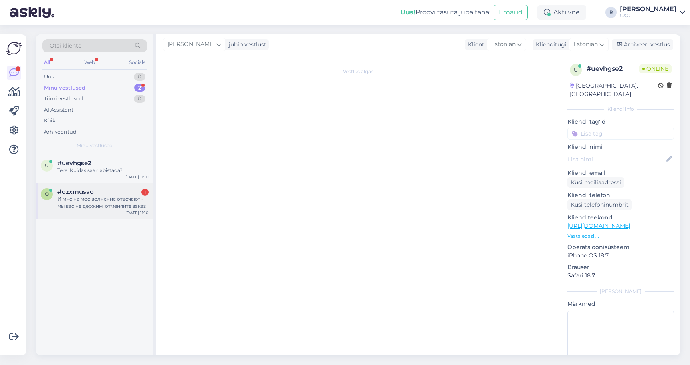
scroll to position [1027, 0]
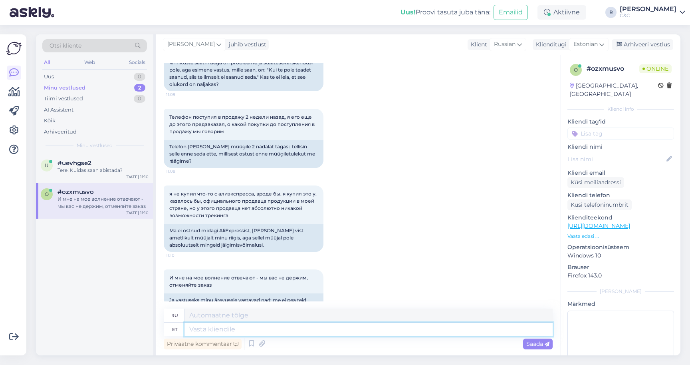
click at [264, 334] on textarea at bounding box center [369, 329] width 368 height 14
click at [252, 346] on icon at bounding box center [252, 343] width 10 height 12
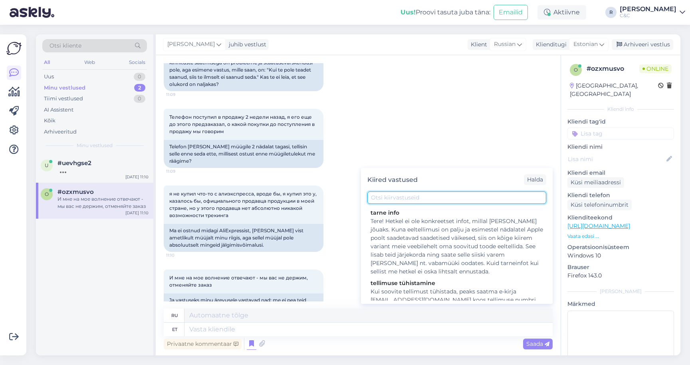
click at [396, 202] on input "text" at bounding box center [456, 197] width 179 height 12
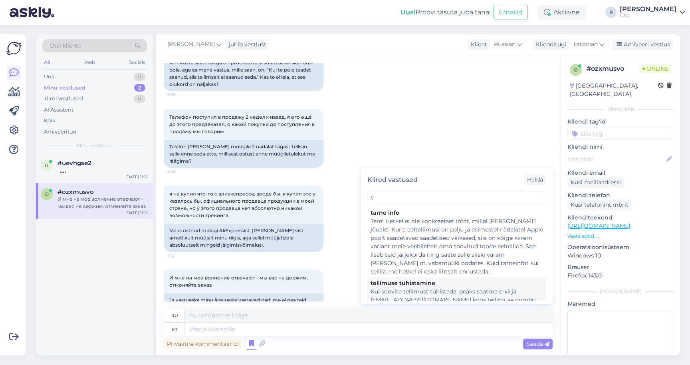
click at [387, 288] on div "Kui soovite tellimust tühistada, peaks saatma e-kirja klienditugi@cec.com koos …" at bounding box center [457, 304] width 173 height 34
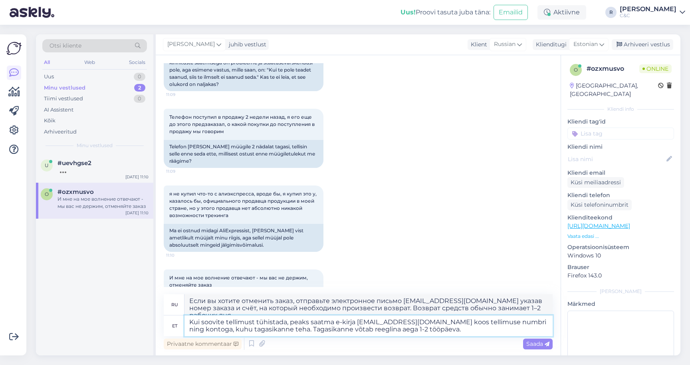
click at [307, 328] on textarea "Kui soovite tellimust tühistada, peaks saatma e-kirja klienditugi@cec.com koos …" at bounding box center [369, 325] width 368 height 21
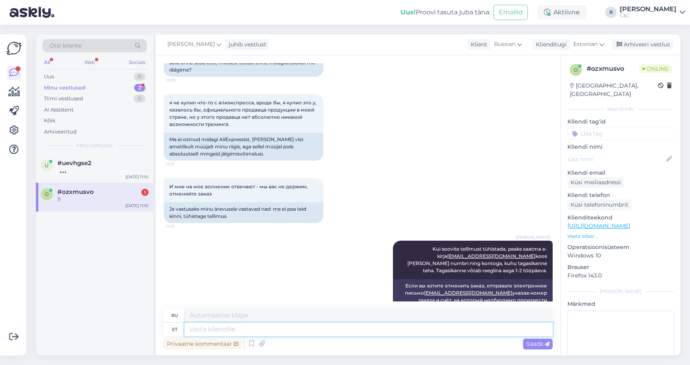
scroll to position [1166, 0]
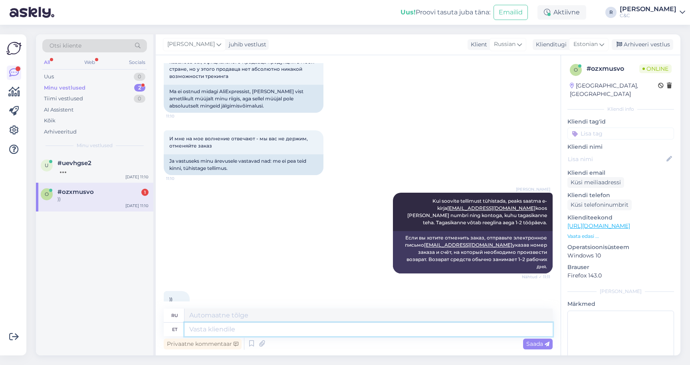
click at [236, 331] on textarea at bounding box center [369, 329] width 368 height 14
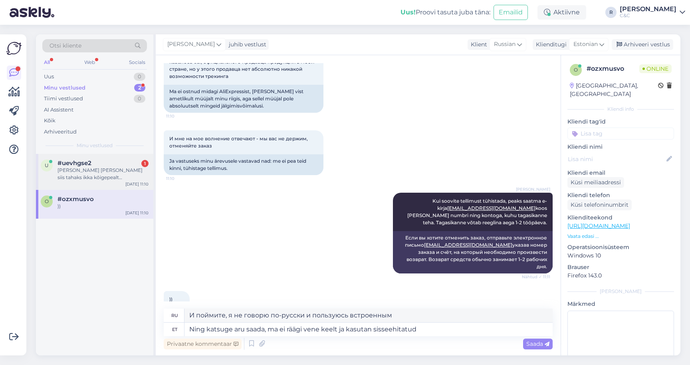
click at [76, 178] on div "Kui tahan kella osta siis tahaks ikka kõigepealt teada,millega tega aga mitte k…" at bounding box center [103, 174] width 91 height 14
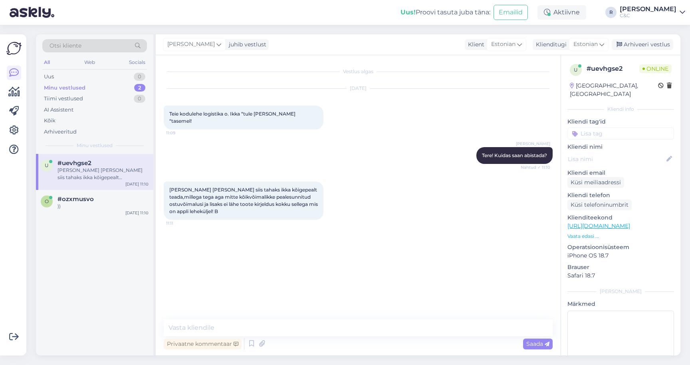
scroll to position [0, 0]
click at [611, 222] on link "https://www.shop.cec.ee/watch-ultra-3-gps-cellular?color=359&erply_band_color=4…" at bounding box center [599, 225] width 63 height 7
click at [357, 329] on textarea at bounding box center [358, 327] width 389 height 17
click at [106, 190] on div "#ozxmusvo" at bounding box center [103, 191] width 91 height 7
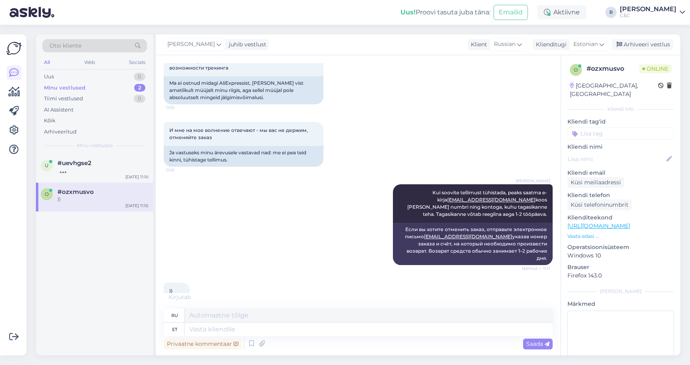
click at [257, 337] on div "Privaatne kommentaar Saada" at bounding box center [358, 343] width 389 height 15
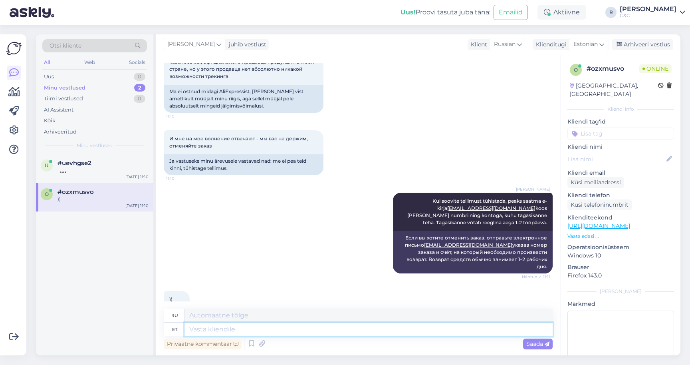
click at [217, 331] on textarea at bounding box center [369, 329] width 368 height 14
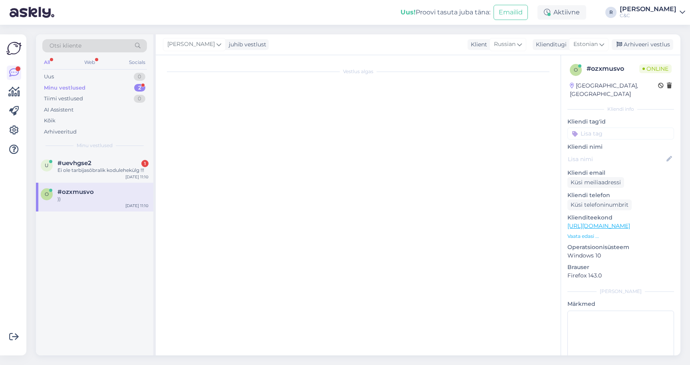
scroll to position [0, 0]
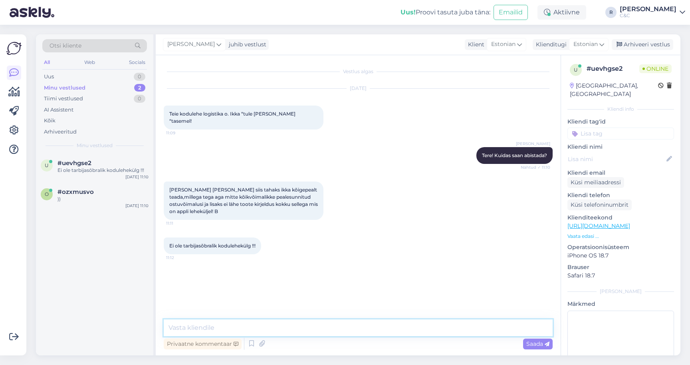
click at [267, 324] on textarea at bounding box center [358, 327] width 389 height 17
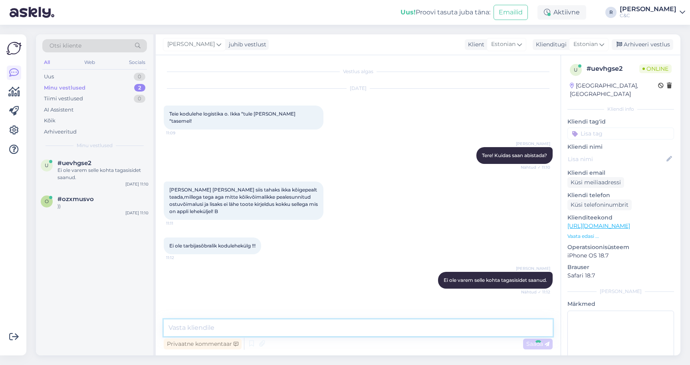
scroll to position [12, 0]
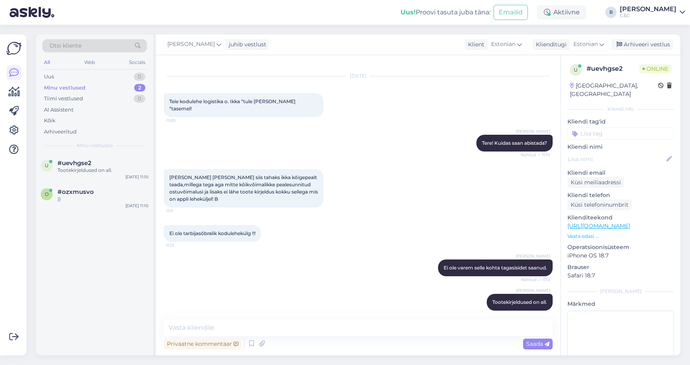
click at [630, 222] on link "https://www.shop.cec.ee/watch-ultra-3-gps-cellular?color=359&erply_band_color=4…" at bounding box center [599, 225] width 63 height 7
click at [279, 327] on textarea at bounding box center [358, 327] width 389 height 17
click at [94, 219] on div "u #uevhgse2 Tootekirjeldused on all. Oct 2 11:10 o #ozxmusvo )) Oct 2 11:10" at bounding box center [94, 254] width 117 height 201
click at [94, 204] on div "o #ozxmusvo )) Oct 2 11:10" at bounding box center [94, 197] width 117 height 29
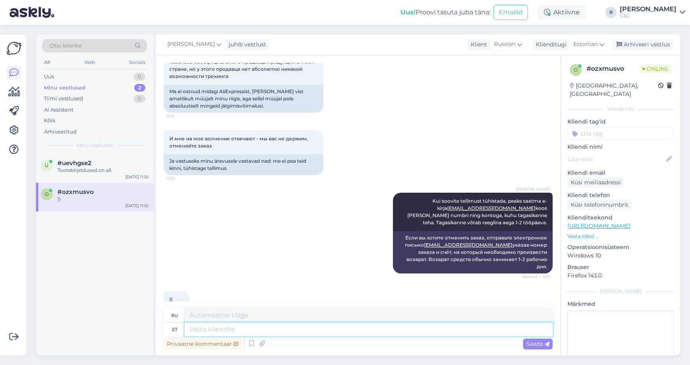
click at [231, 330] on textarea at bounding box center [369, 329] width 368 height 14
click at [111, 173] on div "Võtke ennast kokku ja tehke parem kodulehekülg !" at bounding box center [103, 174] width 91 height 14
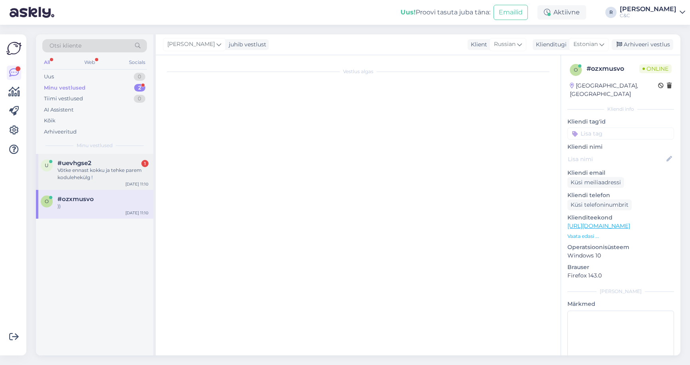
scroll to position [47, 0]
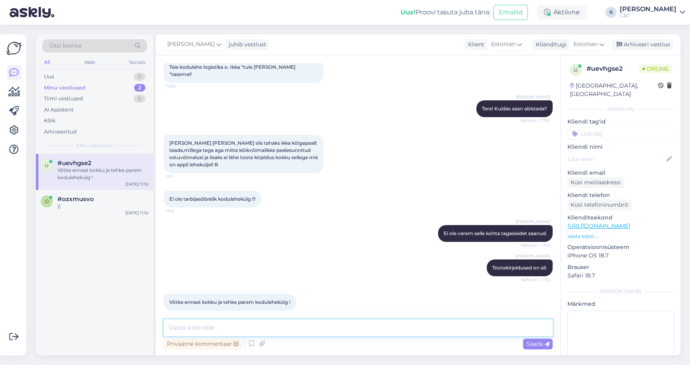
click at [256, 335] on textarea at bounding box center [358, 327] width 389 height 17
click at [231, 322] on textarea at bounding box center [358, 327] width 389 height 17
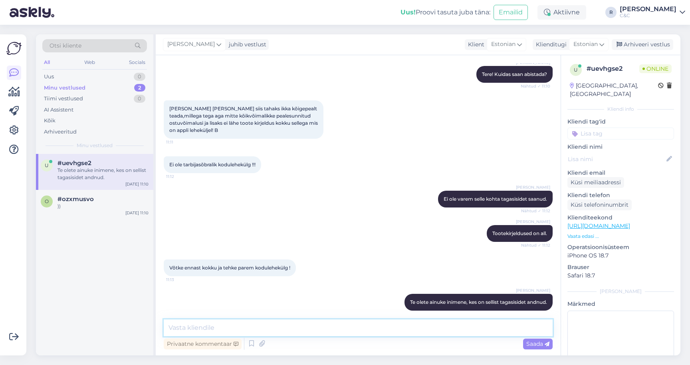
scroll to position [115, 0]
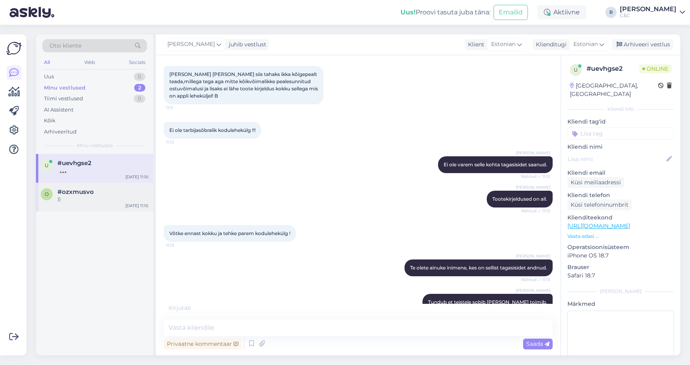
click at [112, 187] on div "o #ozxmusvo )) Oct 2 11:10" at bounding box center [94, 197] width 117 height 29
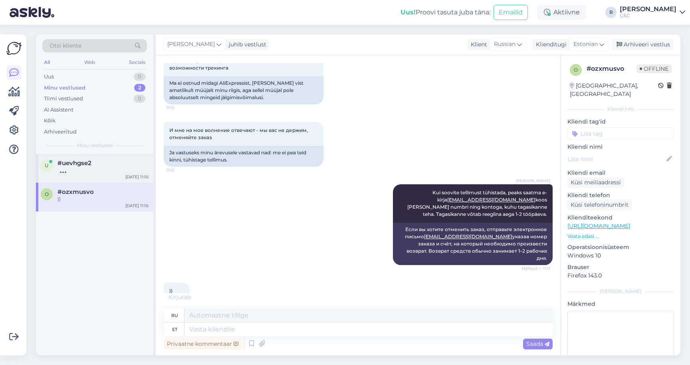
click at [112, 164] on div "#uevhgse2" at bounding box center [103, 162] width 91 height 7
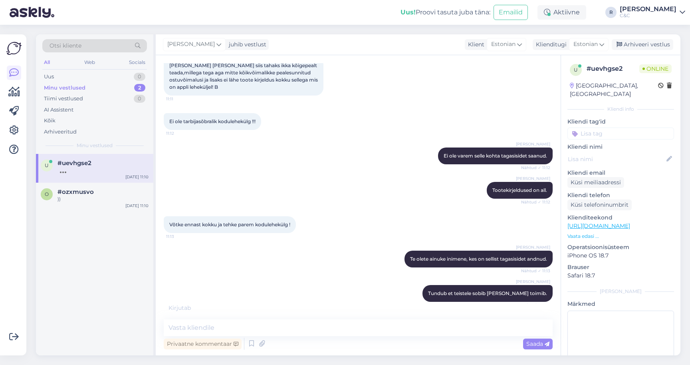
scroll to position [124, 0]
click at [263, 321] on textarea at bounding box center [358, 327] width 389 height 17
click at [150, 199] on div "o #ozxmusvo )) Oct 2 11:10" at bounding box center [94, 197] width 117 height 29
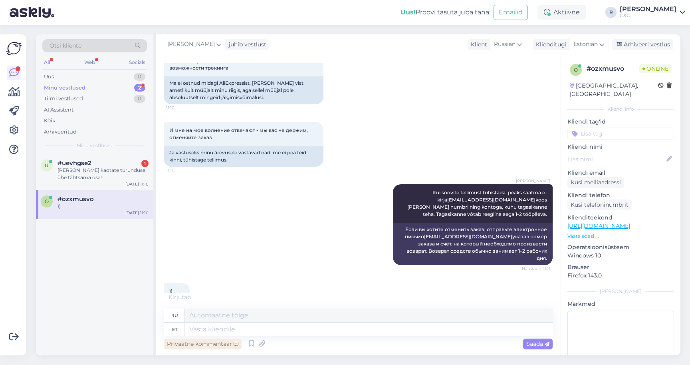
click at [214, 339] on div "Privaatne kommentaar" at bounding box center [203, 343] width 78 height 11
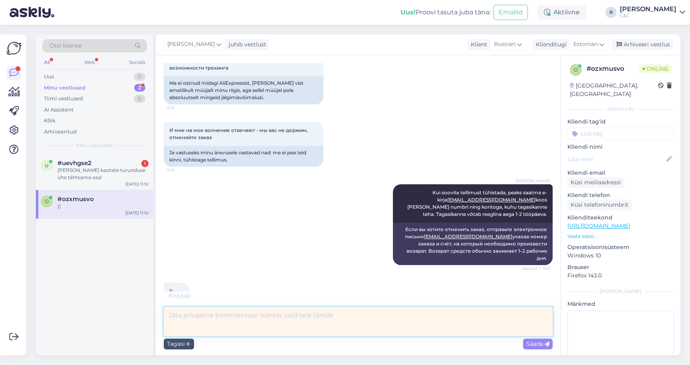
click at [214, 331] on textarea at bounding box center [358, 321] width 389 height 29
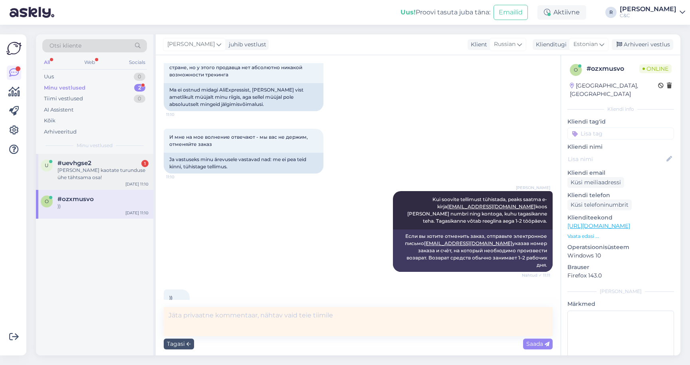
click at [128, 160] on div "#uevhgse2 1" at bounding box center [103, 162] width 91 height 7
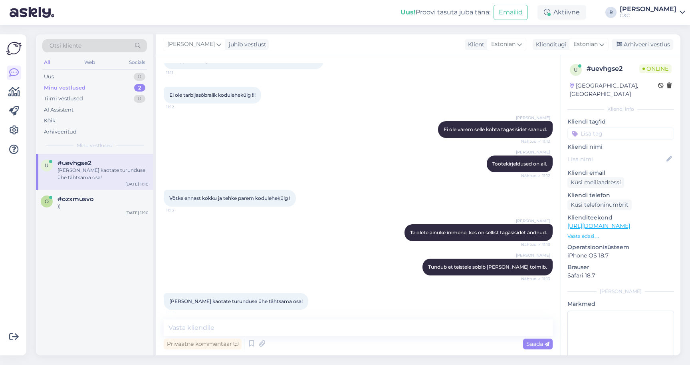
scroll to position [150, 0]
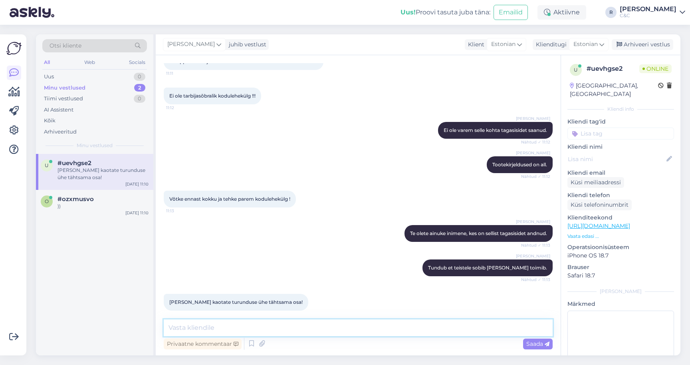
click at [261, 325] on textarea at bounding box center [358, 327] width 389 height 17
click at [97, 199] on div "#ozxmusvo" at bounding box center [103, 198] width 91 height 7
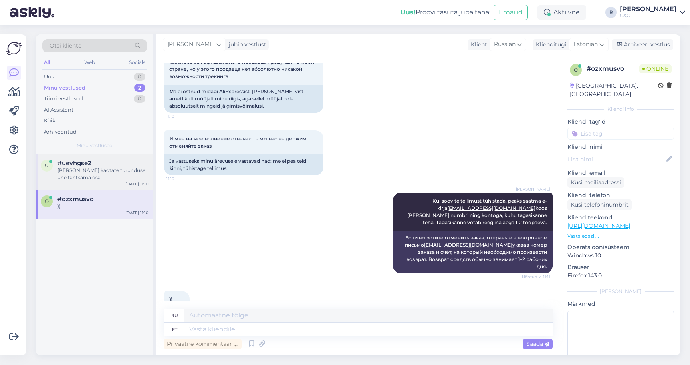
click at [100, 174] on div "Muidu kaotate turunduse ühe tähtsama osa!" at bounding box center [103, 174] width 91 height 14
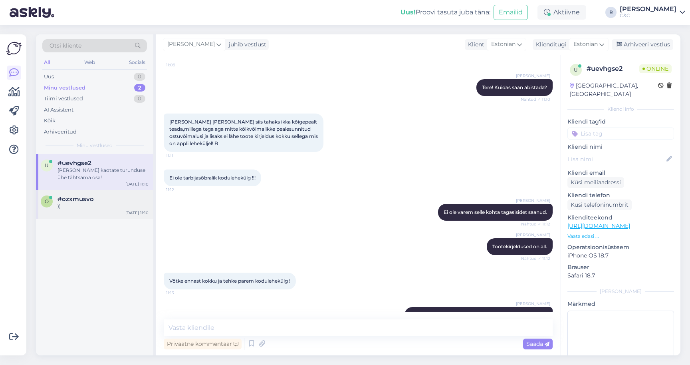
click at [89, 196] on span "#ozxmusvo" at bounding box center [76, 198] width 36 height 7
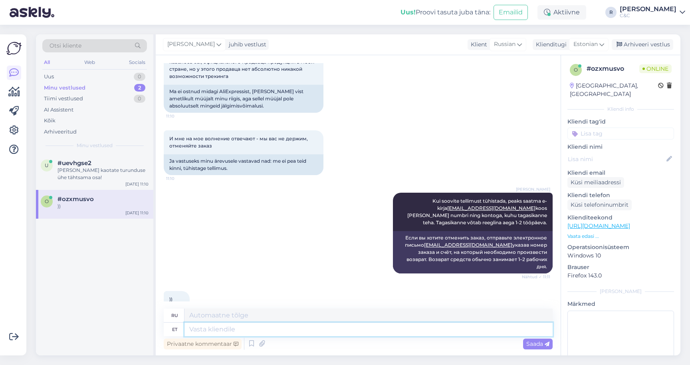
click at [238, 333] on textarea at bounding box center [369, 329] width 368 height 14
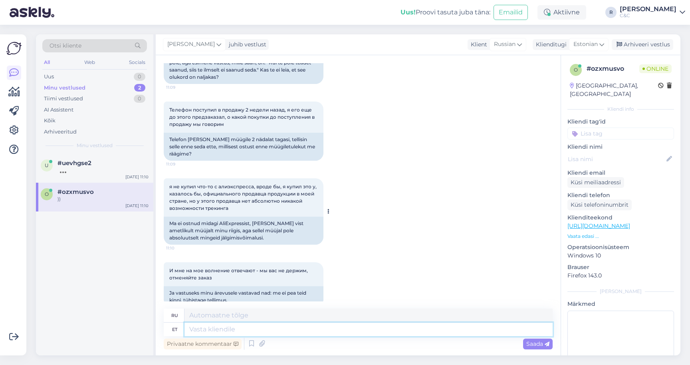
scroll to position [1070, 0]
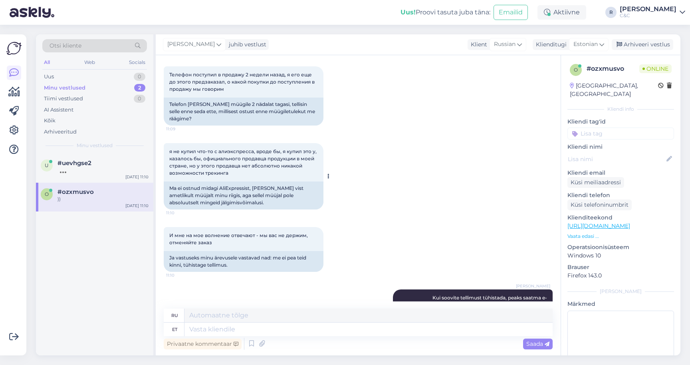
click at [329, 174] on icon at bounding box center [328, 176] width 2 height 5
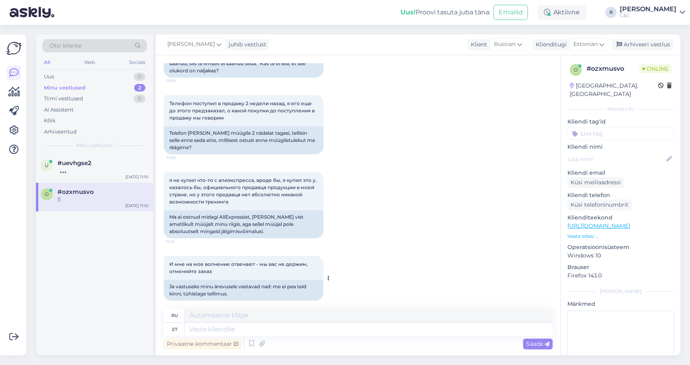
scroll to position [1036, 0]
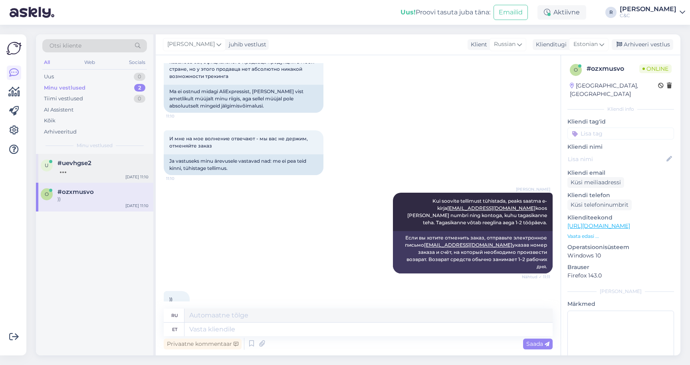
click at [105, 156] on div "u #uevhgse2 Oct 2 11:10" at bounding box center [94, 168] width 117 height 29
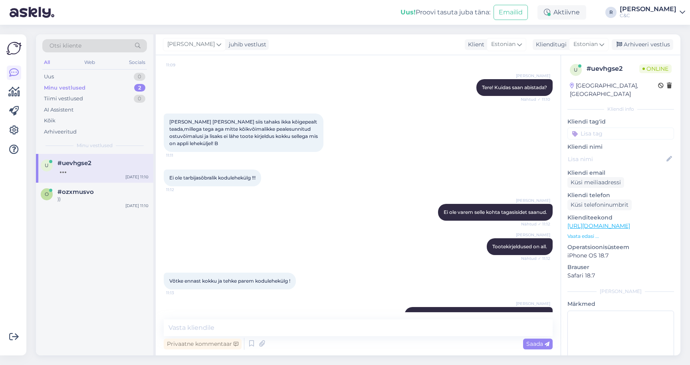
click at [89, 218] on div "u #uevhgse2 Oct 2 11:10 o #ozxmusvo )) Oct 2 11:10" at bounding box center [94, 254] width 117 height 201
click at [89, 203] on div "o #ozxmusvo )) Oct 2 11:10" at bounding box center [94, 197] width 117 height 29
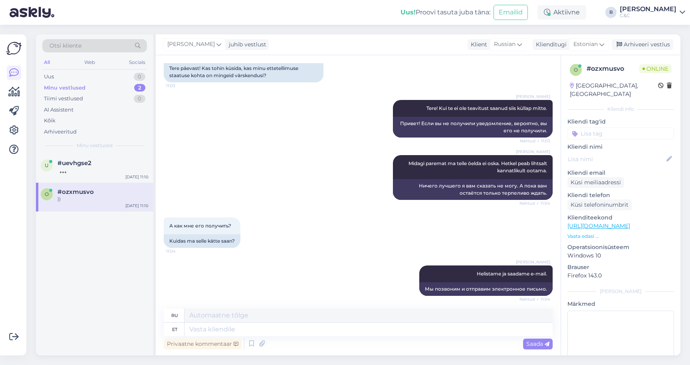
scroll to position [1166, 0]
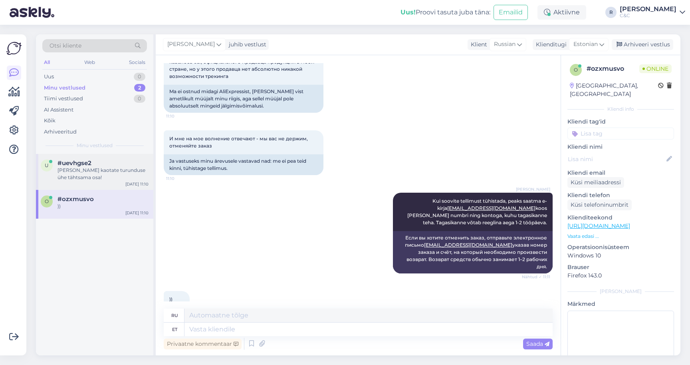
click at [132, 179] on div "u #uevhgse2 Muidu kaotate turunduse ühe tähtsama osa! Oct 2 11:10" at bounding box center [94, 172] width 117 height 36
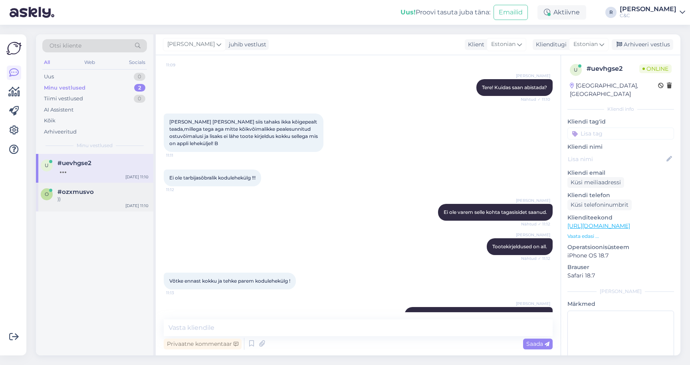
click at [115, 200] on div "))" at bounding box center [103, 198] width 91 height 7
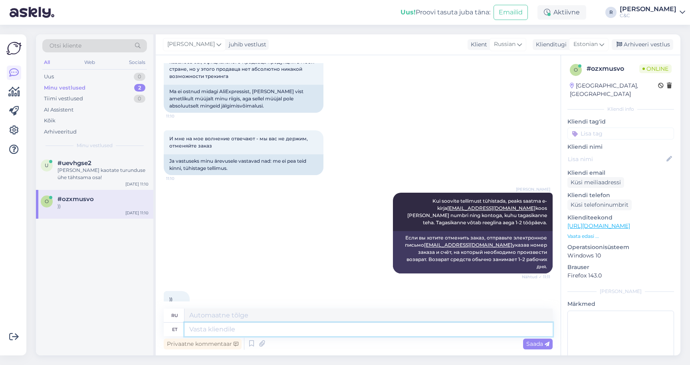
click at [300, 333] on textarea at bounding box center [369, 329] width 368 height 14
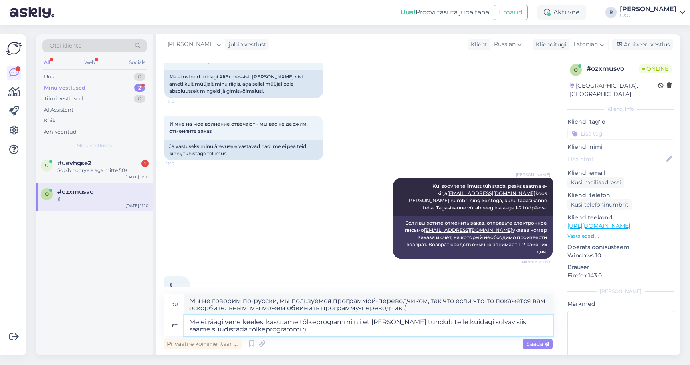
scroll to position [1181, 0]
drag, startPoint x: 496, startPoint y: 330, endPoint x: 502, endPoint y: 319, distance: 12.9
click at [502, 319] on textarea "Me ei räägi vene keeles, kasutame tõlkeprogrammi nii et kui miski tundub teile …" at bounding box center [369, 325] width 368 height 21
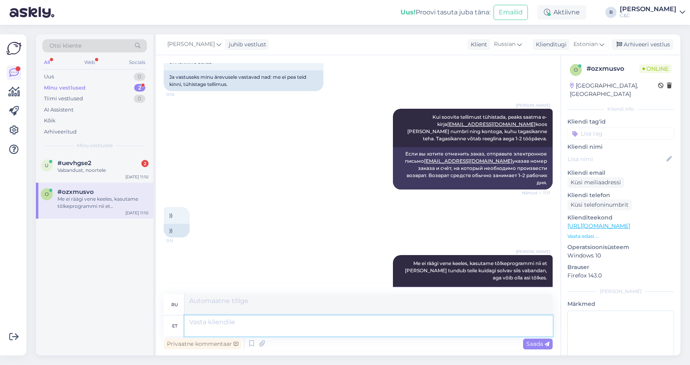
scroll to position [1334, 0]
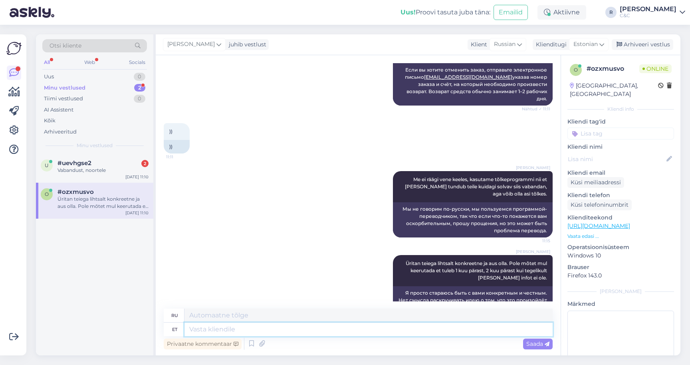
click at [361, 325] on textarea at bounding box center [369, 329] width 368 height 14
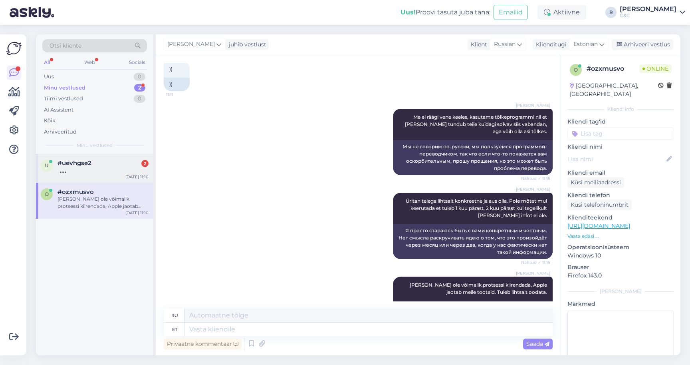
click at [107, 170] on div at bounding box center [103, 170] width 91 height 7
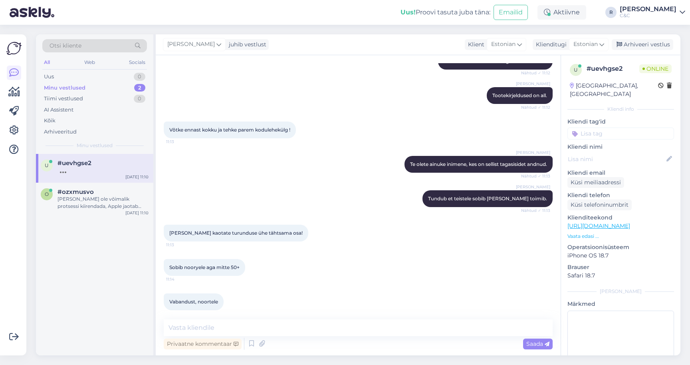
scroll to position [218, 0]
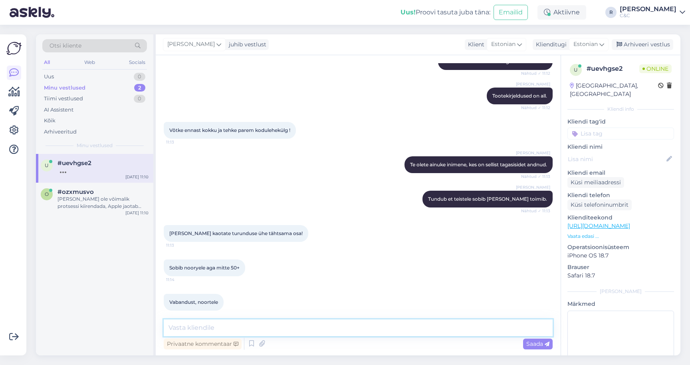
click at [262, 330] on textarea at bounding box center [358, 327] width 389 height 17
click at [261, 330] on textarea at bounding box center [358, 327] width 389 height 17
click at [652, 45] on div "Arhiveeri vestlus" at bounding box center [643, 44] width 62 height 11
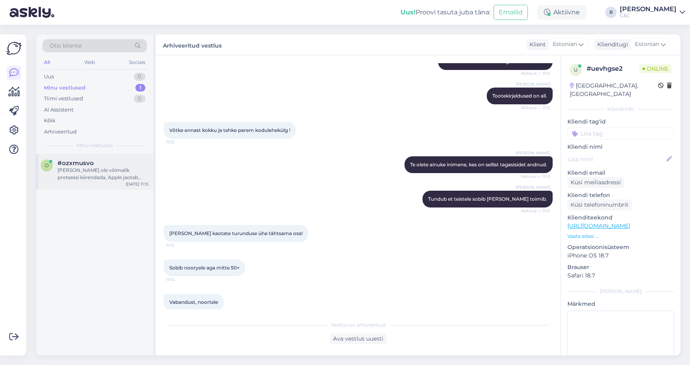
click at [85, 167] on div "Meil ei ole võimalik protsessi kiirendada, Apple jaotab meile tooteid. Tuleb li…" at bounding box center [103, 174] width 91 height 14
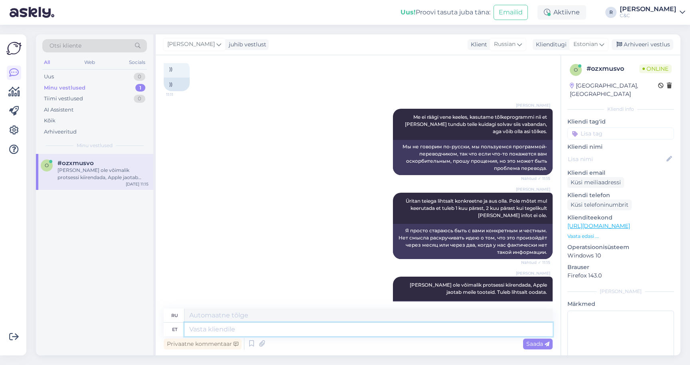
click at [329, 331] on textarea at bounding box center [369, 329] width 368 height 14
click at [106, 75] on div "Uus 1" at bounding box center [94, 76] width 105 height 11
click at [83, 179] on div "Tere! Kui palju võtab aega minu tellimuse #4000088913 kohaletoimetamine?" at bounding box center [103, 174] width 91 height 14
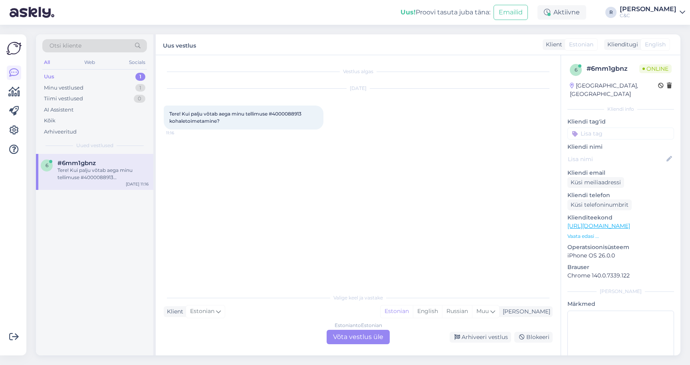
click at [289, 116] on span "Tere! Kui palju võtab aega minu tellimuse #4000088913 kohaletoimetamine?" at bounding box center [235, 117] width 133 height 13
copy span "4000088913"
click at [346, 337] on div "Estonian to Estonian Võta vestlus üle" at bounding box center [358, 336] width 63 height 14
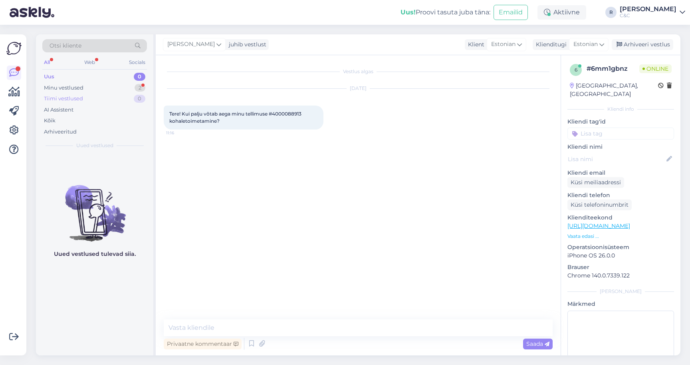
click at [139, 93] on div "Tiimi vestlused 0" at bounding box center [94, 98] width 105 height 11
click at [137, 91] on div "2" at bounding box center [140, 88] width 11 height 8
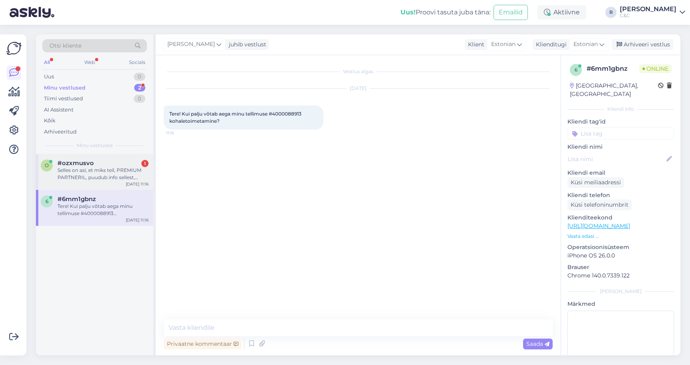
click at [97, 168] on div "Selles on asi, et miks teil, PREMIUM PARTNERIL, puudub info sellest, millal too…" at bounding box center [103, 174] width 91 height 14
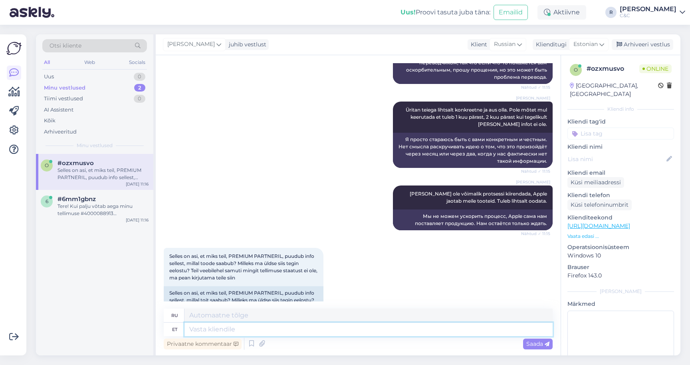
click at [323, 335] on textarea at bounding box center [369, 329] width 368 height 14
click at [322, 336] on div "Privaatne kommentaar Saada" at bounding box center [358, 343] width 389 height 15
click at [322, 335] on textarea at bounding box center [369, 329] width 368 height 14
click at [249, 337] on icon at bounding box center [252, 343] width 10 height 12
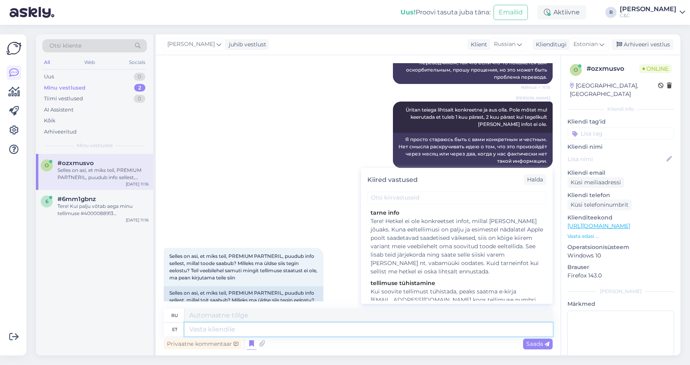
click at [228, 331] on textarea at bounding box center [369, 329] width 368 height 14
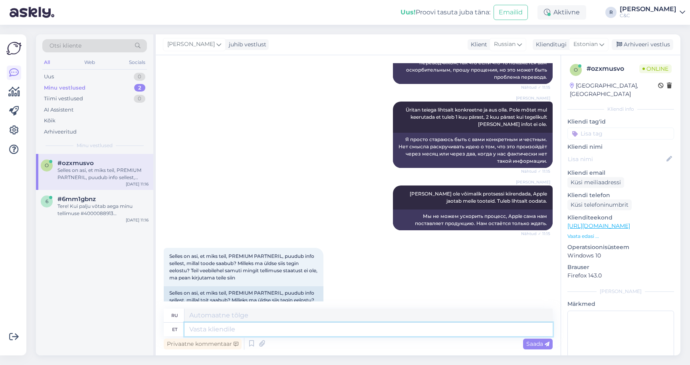
click at [228, 328] on textarea at bounding box center [369, 329] width 368 height 14
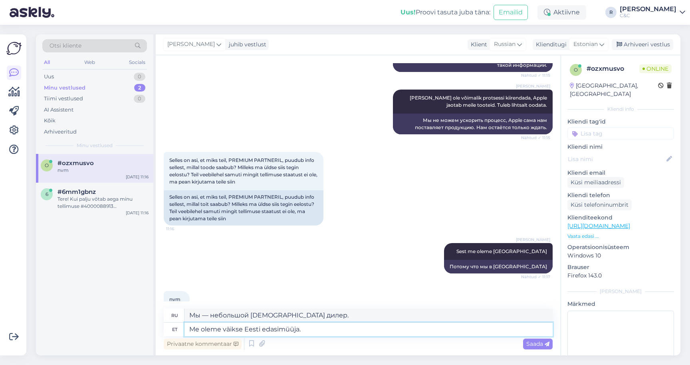
scroll to position [1631, 0]
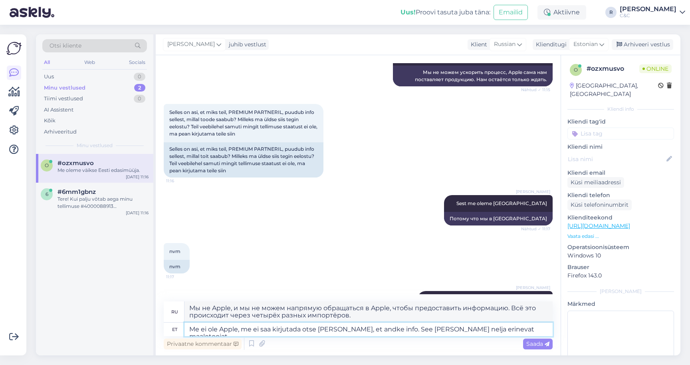
click at [447, 327] on textarea "Me ei ole Apple, me ei saa kirjutada otse Applesse, et andke info. See käib möö…" at bounding box center [369, 329] width 368 height 14
click at [454, 328] on textarea "Me ei ole Apple, me ei saa kirjutada otse Applesse, et andke info. See käib möö…" at bounding box center [369, 329] width 368 height 14
click at [535, 329] on textarea "Me ei ole Apple, me ei saa kirjutada otse Applesse, et andke info. See käib möö…" at bounding box center [369, 329] width 368 height 14
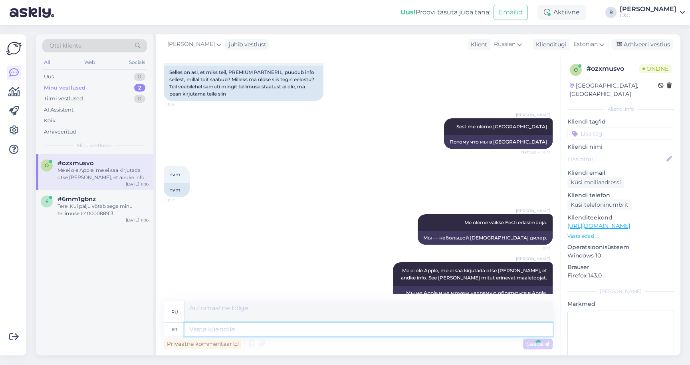
scroll to position [1701, 0]
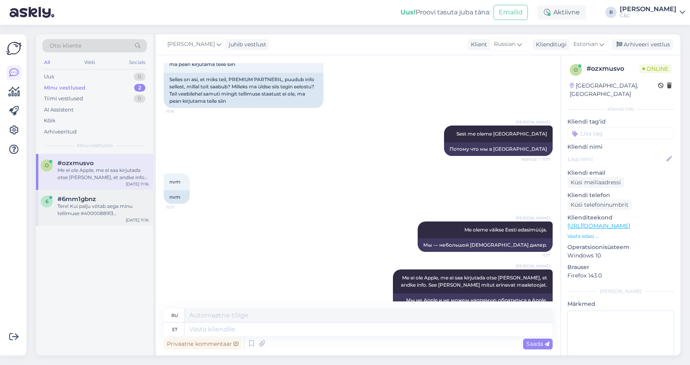
click at [115, 208] on div "Tere! Kui palju võtab aega minu tellimuse #4000088913 kohaletoimetamine?" at bounding box center [103, 209] width 91 height 14
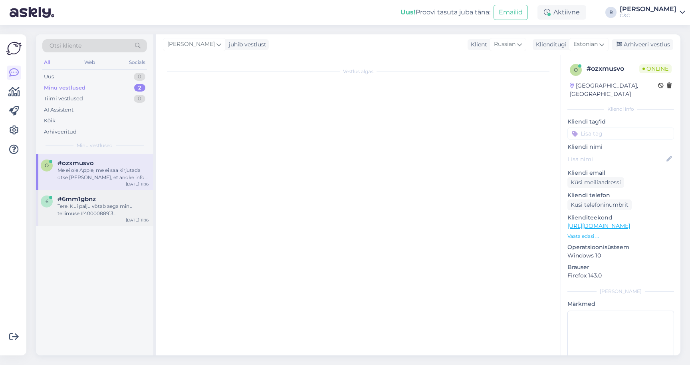
scroll to position [0, 0]
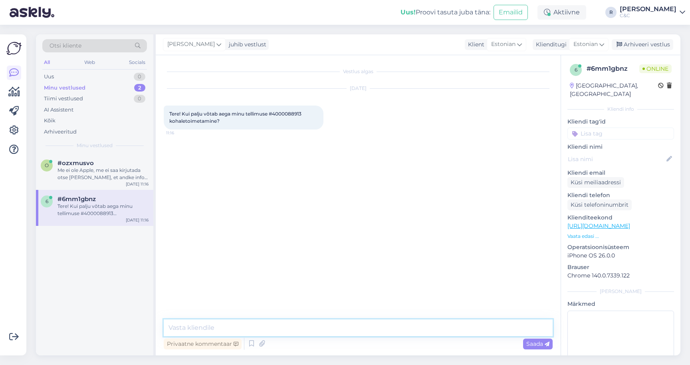
click at [198, 321] on textarea at bounding box center [358, 327] width 389 height 17
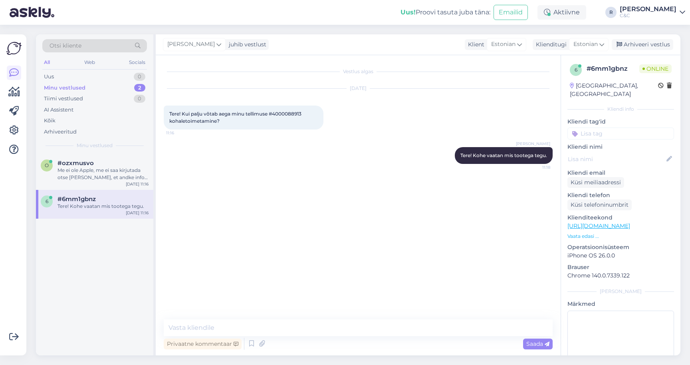
click at [284, 110] on div "Tere! Kui palju võtab aega minu tellimuse #4000088913 kohaletoimetamine? 11:16" at bounding box center [244, 117] width 160 height 24
click at [284, 114] on span "Tere! Kui palju võtab aega minu tellimuse #4000088913 kohaletoimetamine?" at bounding box center [235, 117] width 133 height 13
copy span "4000088913"
click at [106, 177] on div "Me ei ole Apple, me ei saa kirjutada otse Applesse, et andke info. See käib möö…" at bounding box center [103, 174] width 91 height 14
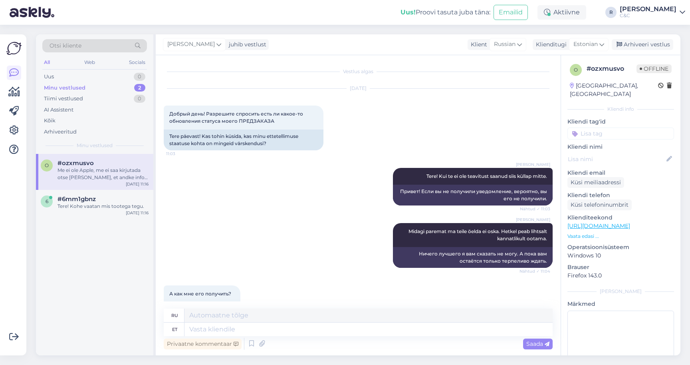
scroll to position [1634, 0]
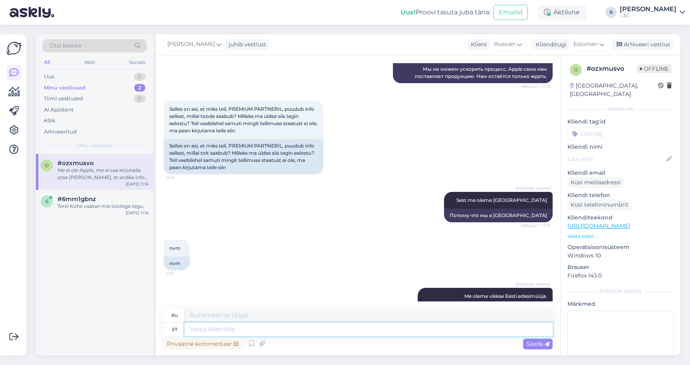
click at [273, 334] on textarea at bounding box center [369, 329] width 368 height 14
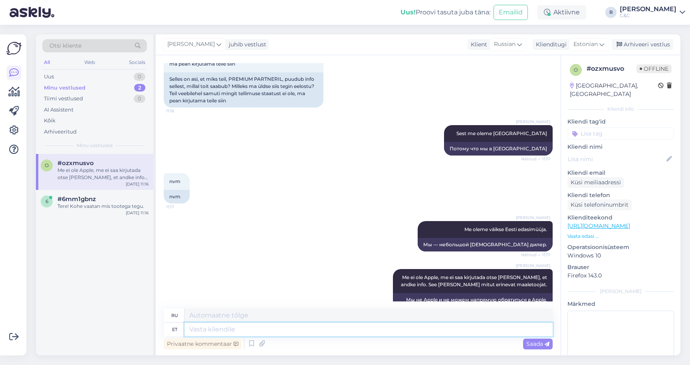
scroll to position [1701, 0]
click at [79, 208] on div "Tere! Kohe vaatan mis tootega tegu." at bounding box center [103, 205] width 91 height 7
